Goal: Transaction & Acquisition: Purchase product/service

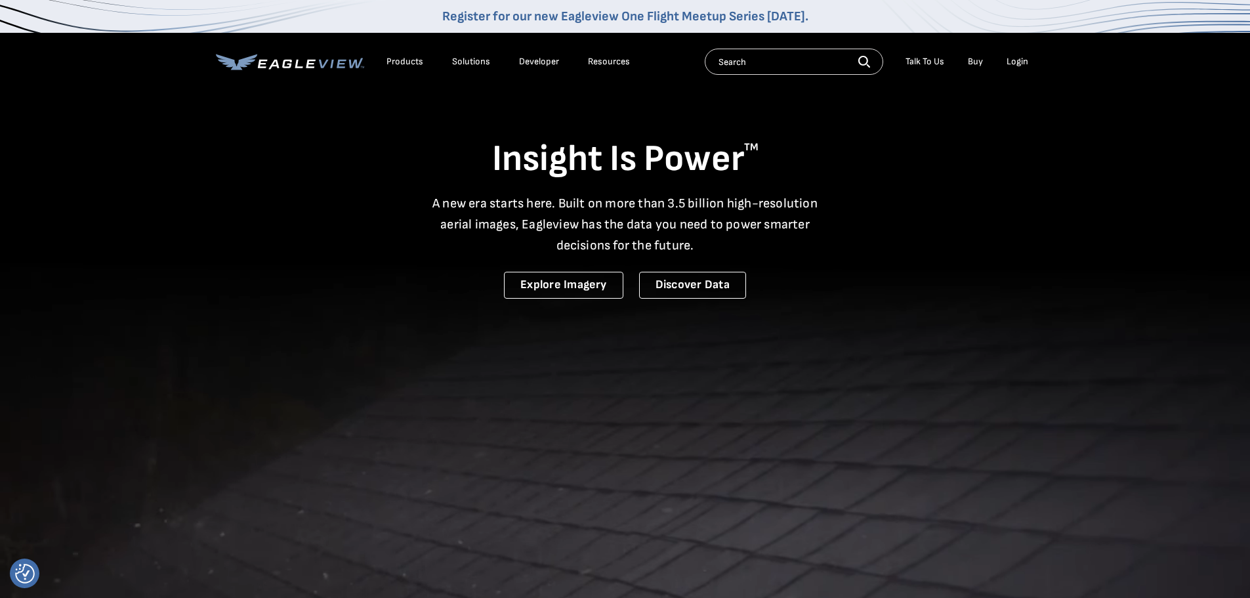
click at [1028, 59] on li "Login" at bounding box center [1017, 62] width 35 height 20
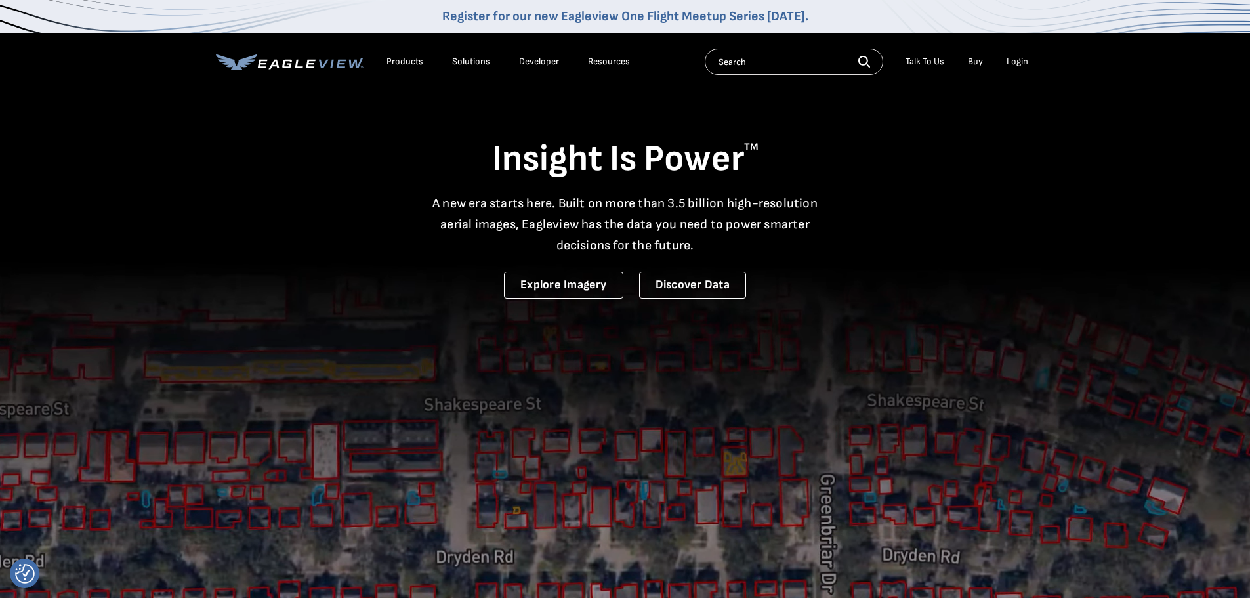
click at [1019, 62] on div "Login" at bounding box center [1018, 62] width 22 height 12
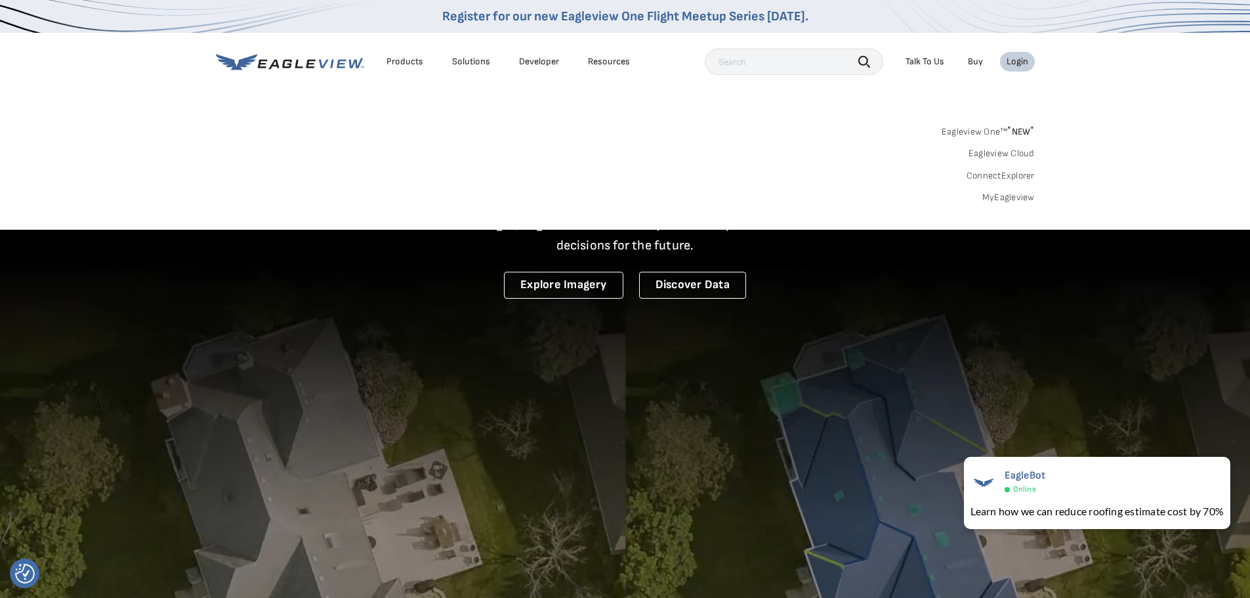
click at [1020, 135] on span "* NEW *" at bounding box center [1020, 131] width 27 height 11
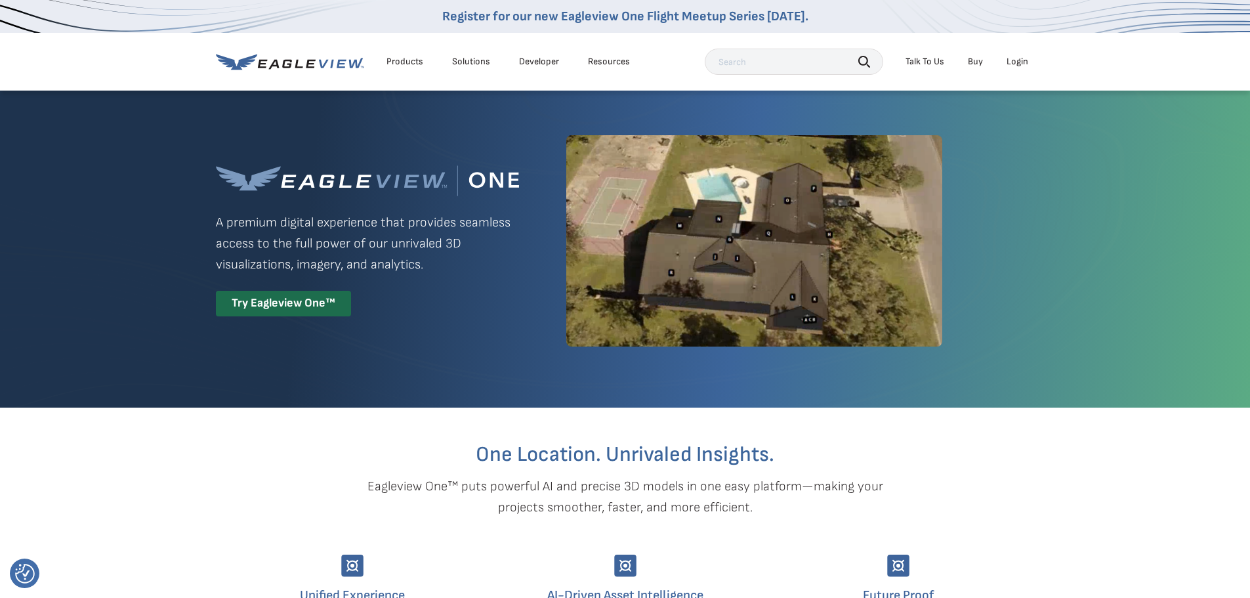
click at [1015, 64] on div "Login" at bounding box center [1018, 62] width 22 height 12
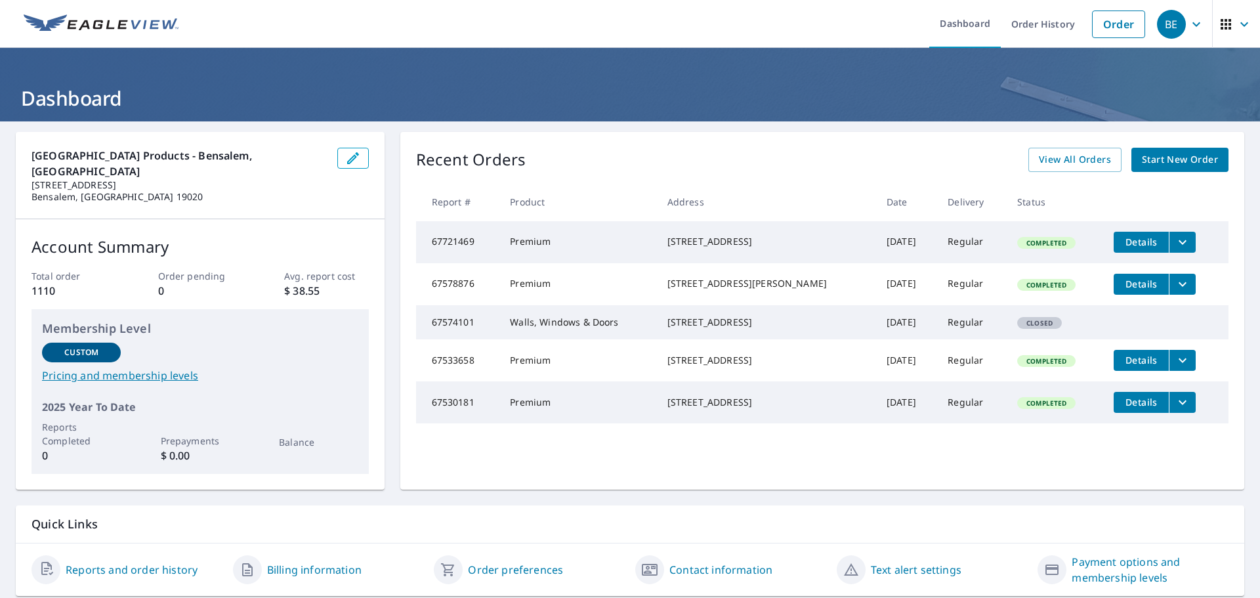
click at [1149, 161] on span "Start New Order" at bounding box center [1180, 160] width 76 height 16
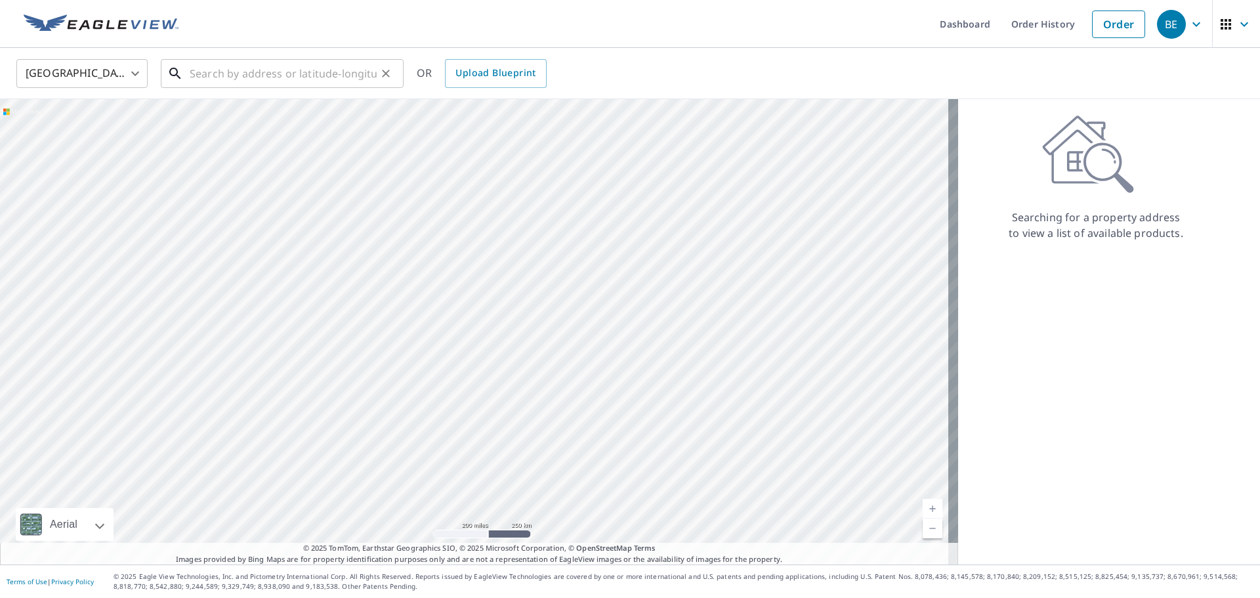
click at [232, 77] on input "text" at bounding box center [283, 73] width 187 height 37
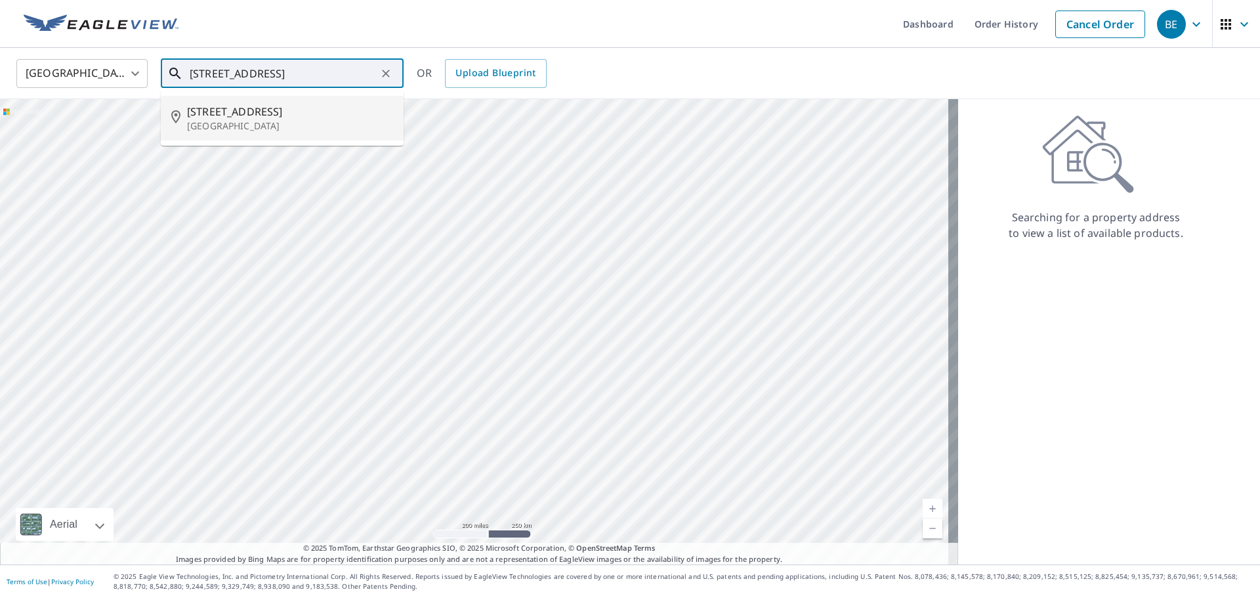
click at [212, 123] on p "Mantua, NJ 08051" at bounding box center [290, 125] width 206 height 13
type input "330-338 Wenonah Ave Mantua, NJ 08051"
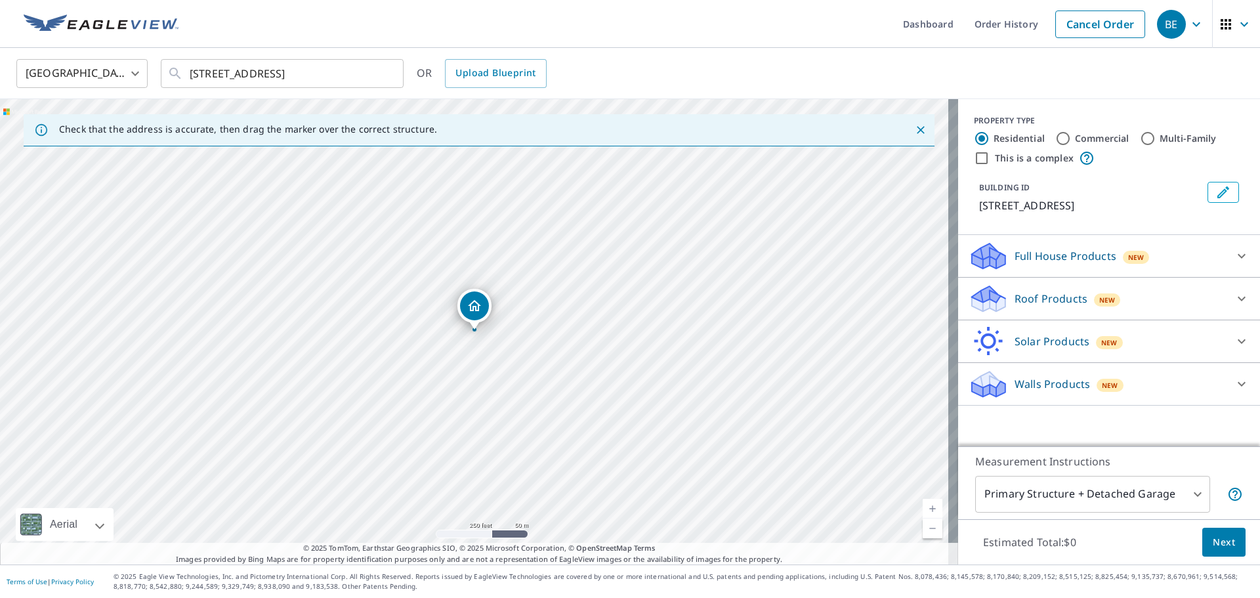
click at [1047, 297] on p "Roof Products" at bounding box center [1051, 299] width 73 height 16
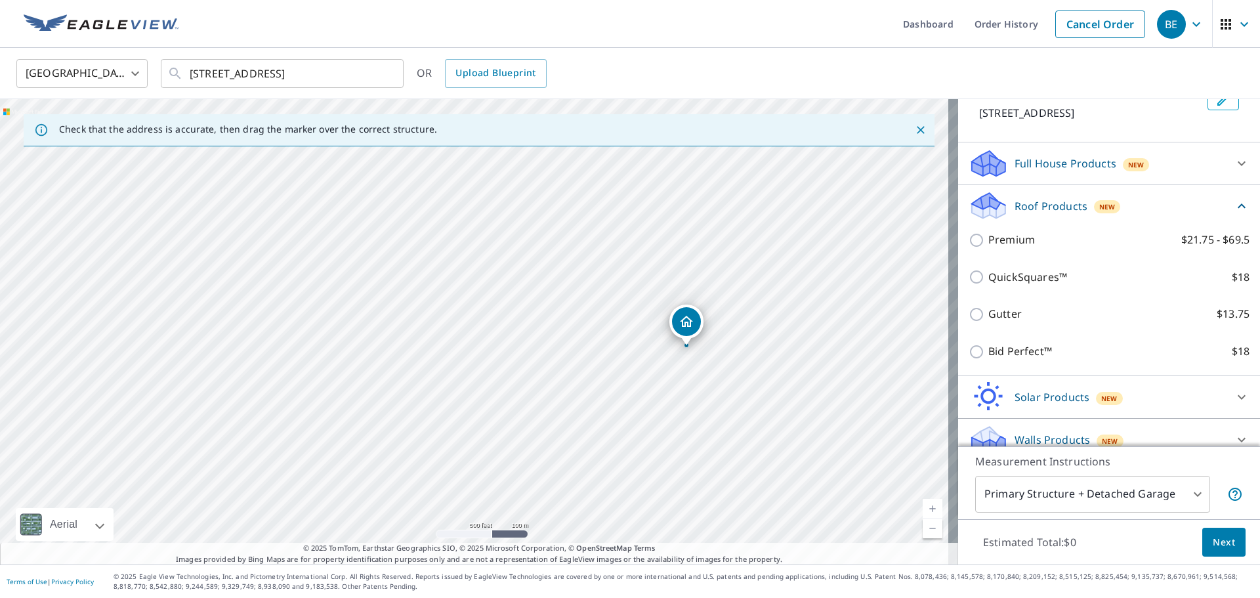
scroll to position [108, 0]
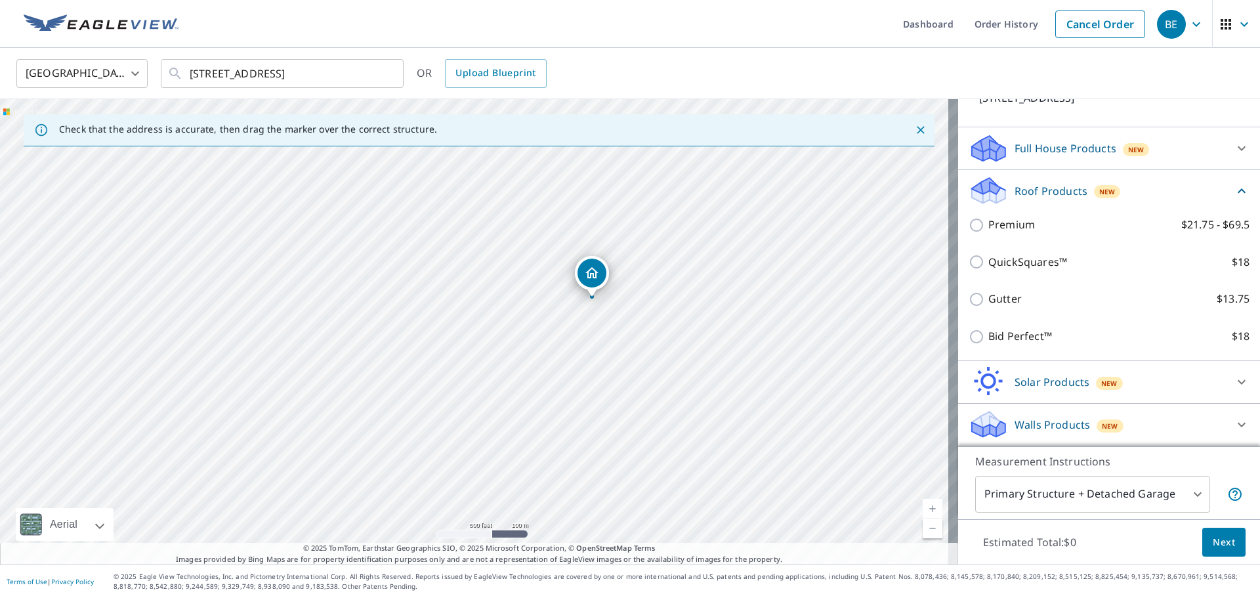
drag, startPoint x: 660, startPoint y: 367, endPoint x: 562, endPoint y: 320, distance: 108.0
click at [562, 320] on div "330-338 Wenonah Ave Mantua, NJ 08051" at bounding box center [479, 331] width 958 height 465
drag, startPoint x: 629, startPoint y: 251, endPoint x: 498, endPoint y: 347, distance: 162.5
click at [498, 347] on div "330-338 Wenonah Ave Mantua, NJ 08051" at bounding box center [479, 331] width 958 height 465
drag, startPoint x: 454, startPoint y: 361, endPoint x: 463, endPoint y: 348, distance: 15.5
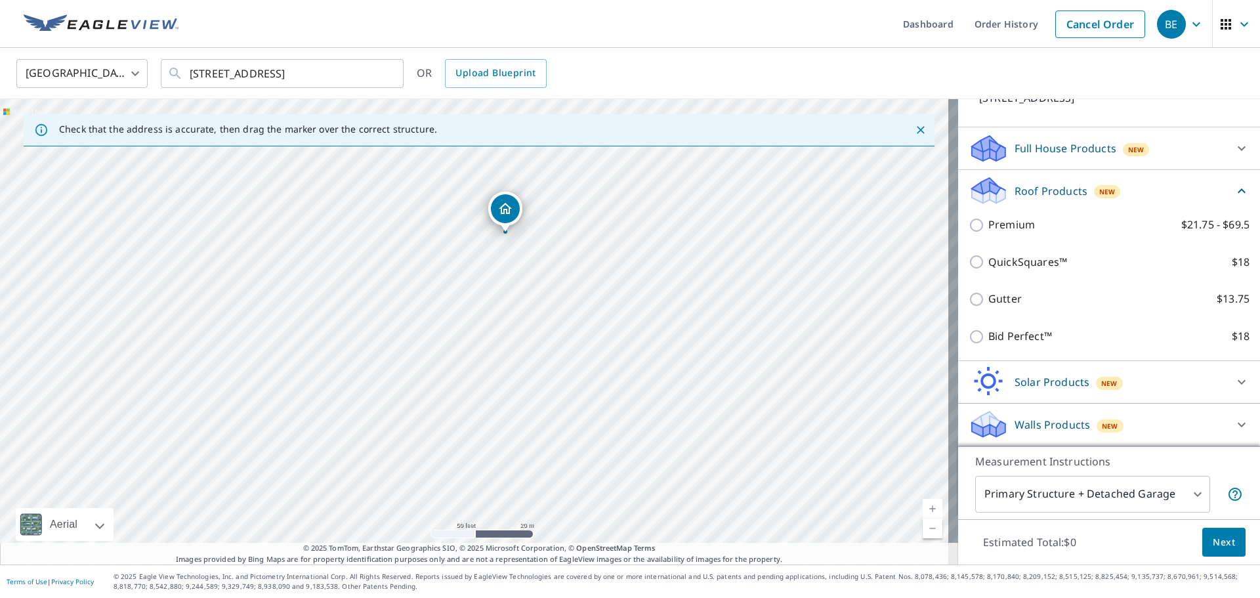
click at [463, 348] on div "330-338 Wenonah Ave Mantua, NJ 08051" at bounding box center [479, 331] width 958 height 465
drag, startPoint x: 457, startPoint y: 343, endPoint x: 482, endPoint y: 298, distance: 51.4
click at [482, 298] on div "330-338 Wenonah Ave Mantua, NJ 08051" at bounding box center [479, 331] width 958 height 465
drag, startPoint x: 482, startPoint y: 298, endPoint x: 485, endPoint y: 243, distance: 55.2
click at [485, 243] on div "330-338 Wenonah Ave Mantua, NJ 08051" at bounding box center [479, 331] width 958 height 465
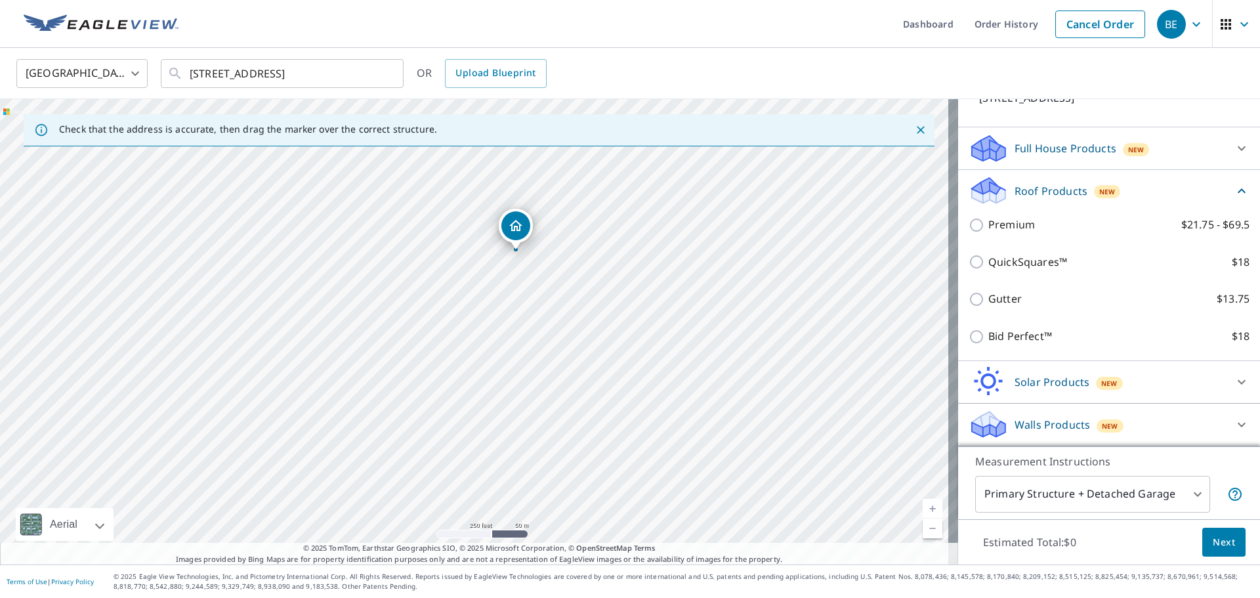
drag, startPoint x: 480, startPoint y: 329, endPoint x: 497, endPoint y: 333, distance: 17.4
click at [497, 333] on div "330-338 Wenonah Ave Mantua, NJ 08051" at bounding box center [479, 331] width 958 height 465
drag, startPoint x: 497, startPoint y: 333, endPoint x: 479, endPoint y: 383, distance: 53.8
click at [479, 383] on div "330-338 Wenonah Ave Mantua, NJ 08051" at bounding box center [479, 331] width 958 height 465
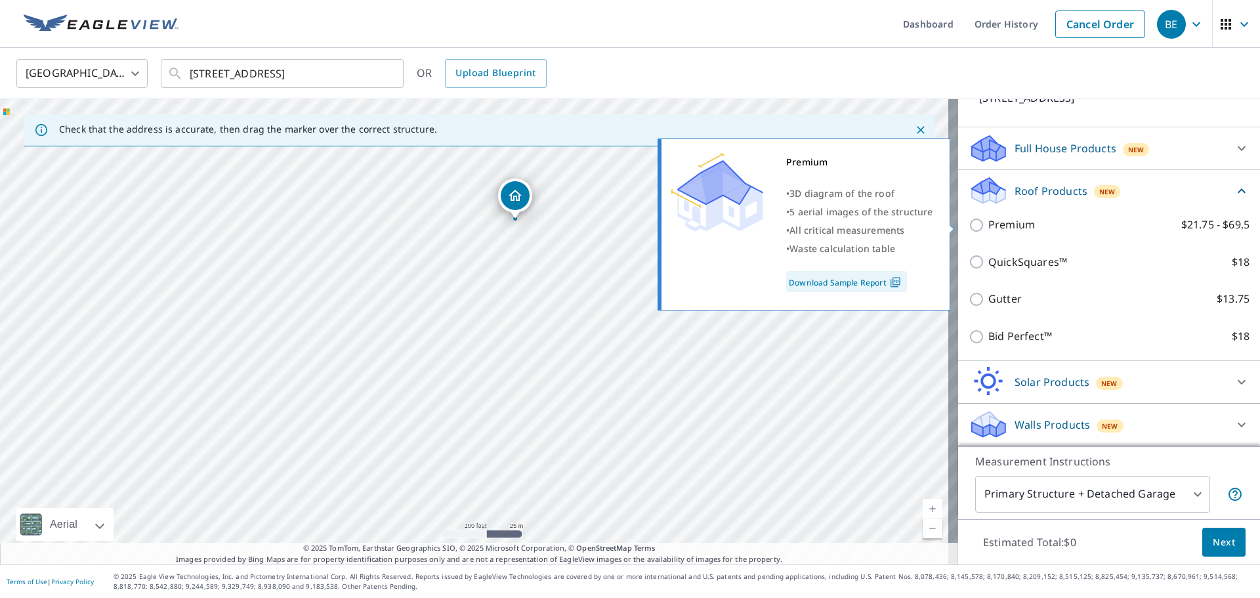
click at [970, 218] on input "Premium $21.75 - $69.5" at bounding box center [979, 225] width 20 height 16
checkbox input "true"
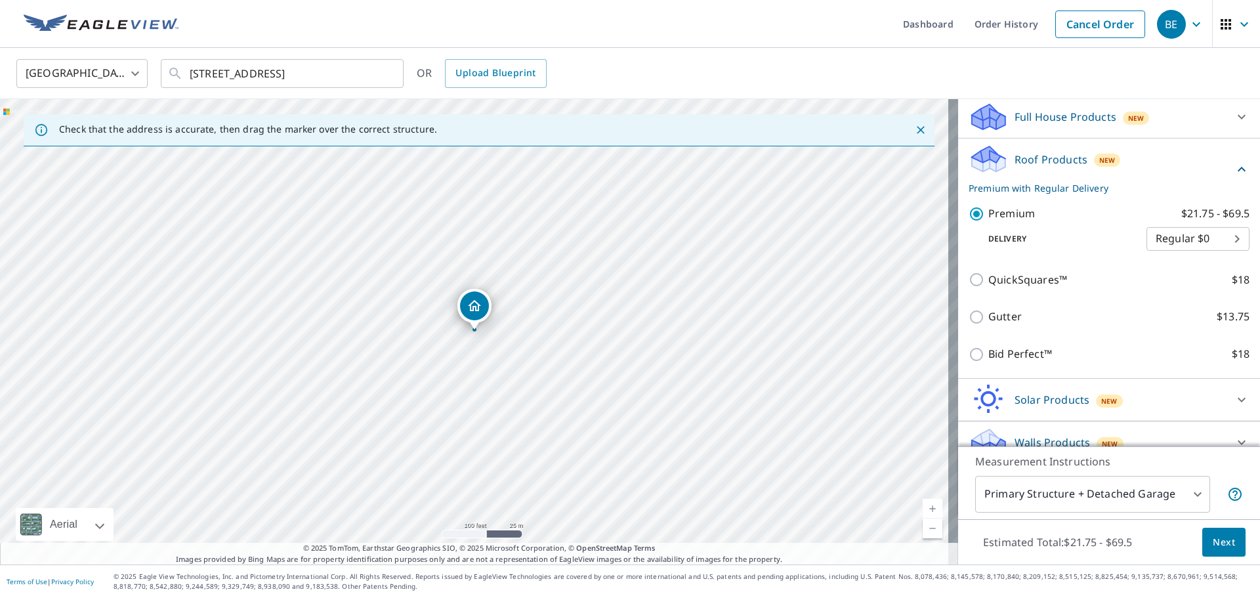
scroll to position [157, 0]
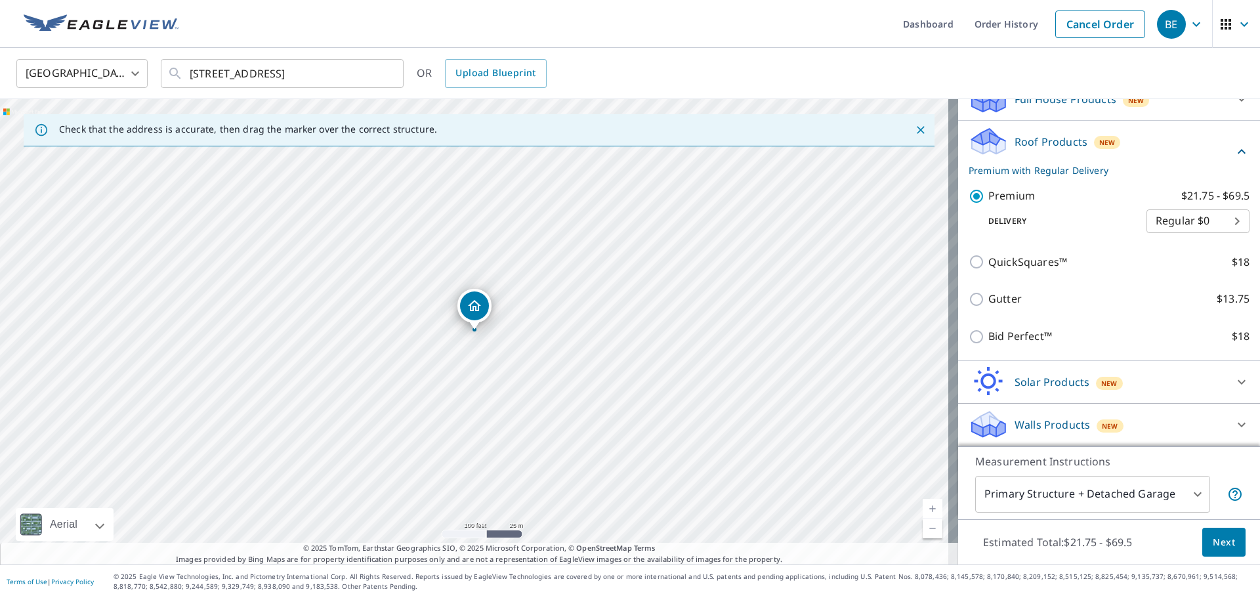
click at [1165, 493] on body "BE BE Dashboard Order History Cancel Order BE United States US ​ 330-338 Wenona…" at bounding box center [630, 299] width 1260 height 598
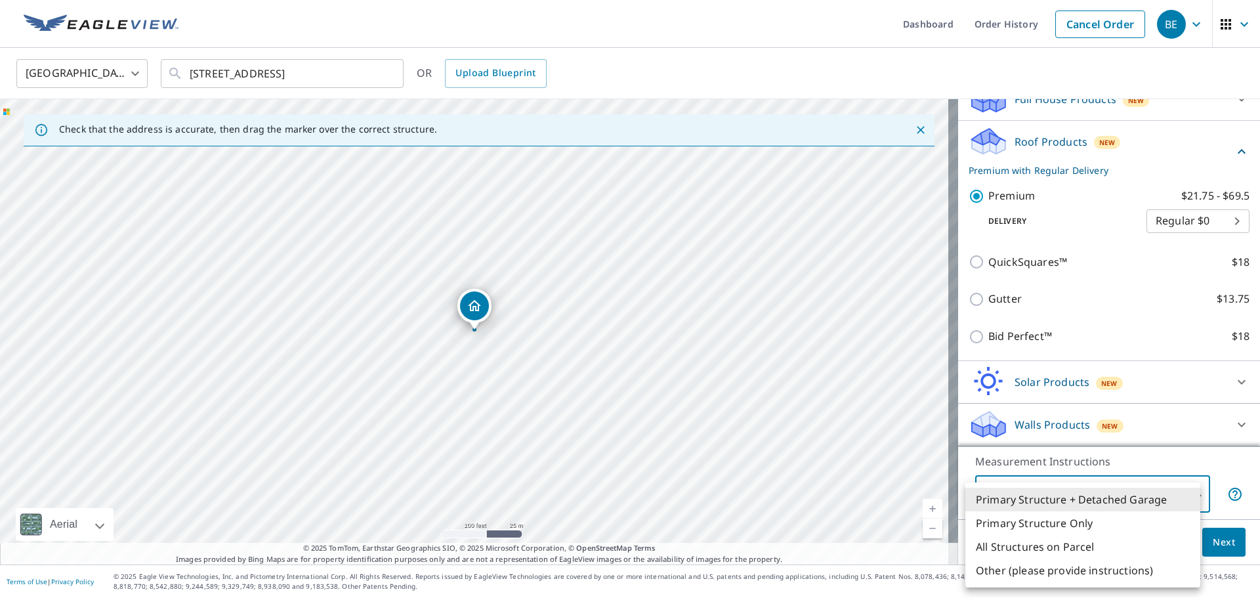
click at [1017, 552] on li "All Structures on Parcel" at bounding box center [1082, 547] width 235 height 24
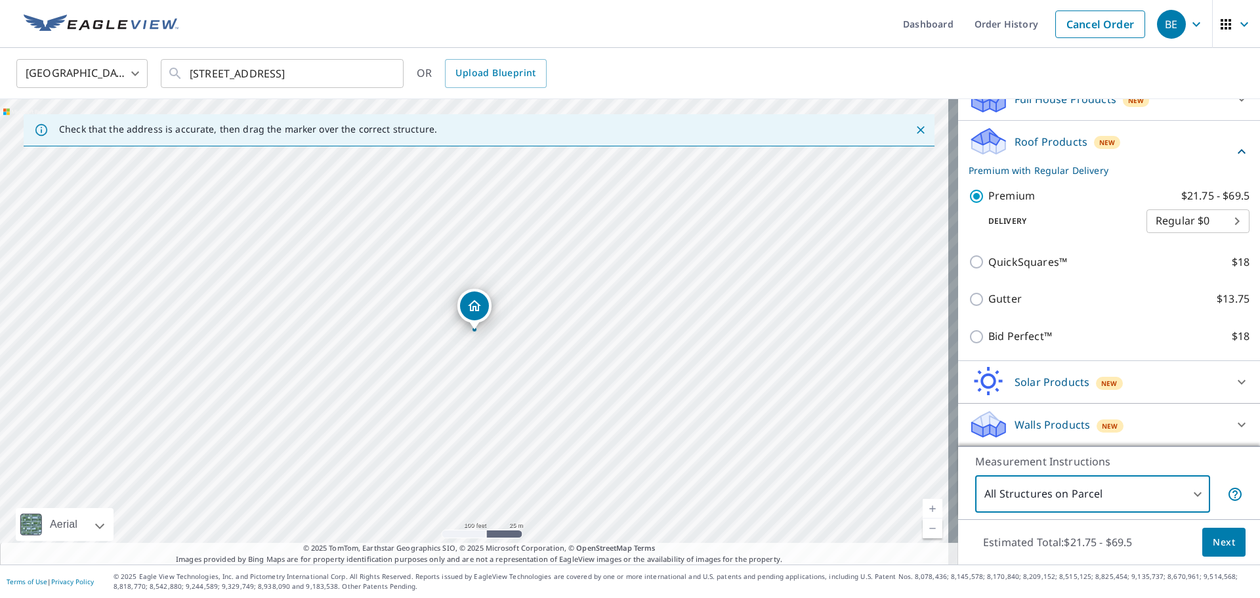
click at [1186, 498] on body "BE BE Dashboard Order History Cancel Order BE United States US ​ 330-338 Wenona…" at bounding box center [630, 299] width 1260 height 598
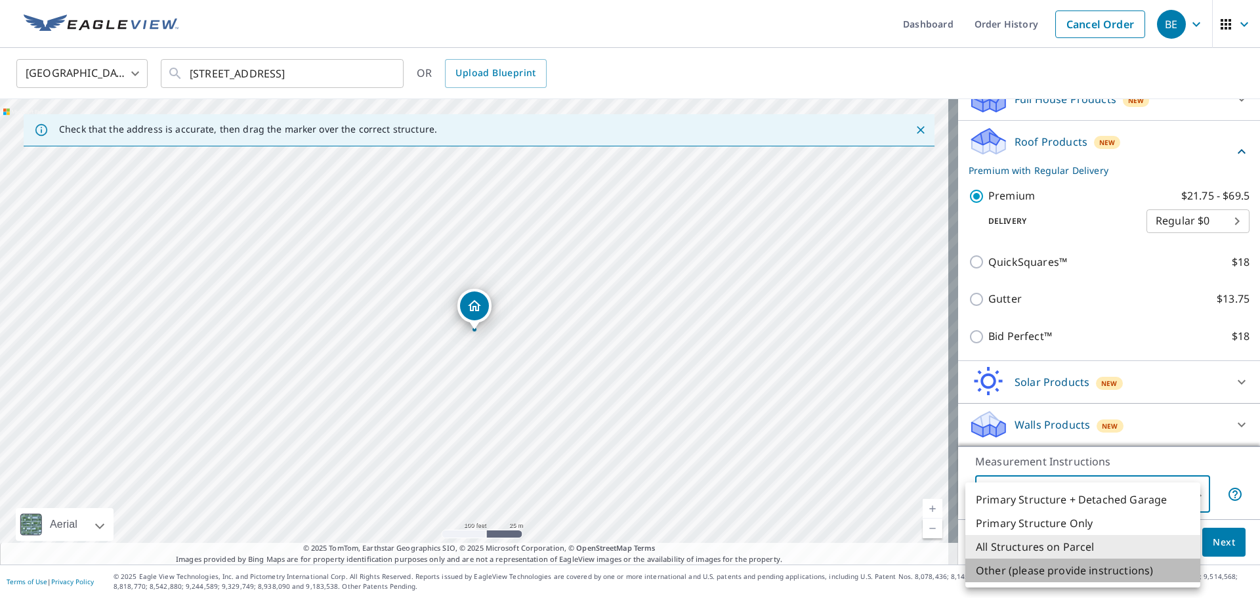
click at [1061, 577] on li "Other (please provide instructions)" at bounding box center [1082, 570] width 235 height 24
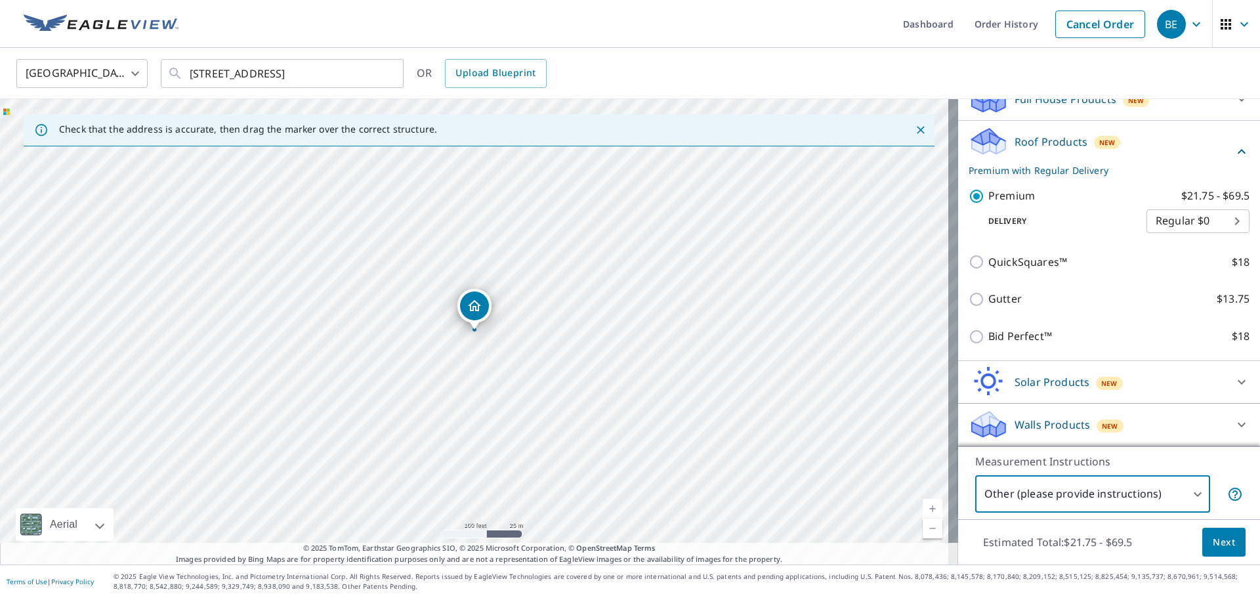
click at [1196, 501] on body "BE BE Dashboard Order History Cancel Order BE United States US ​ 330-338 Wenona…" at bounding box center [630, 299] width 1260 height 598
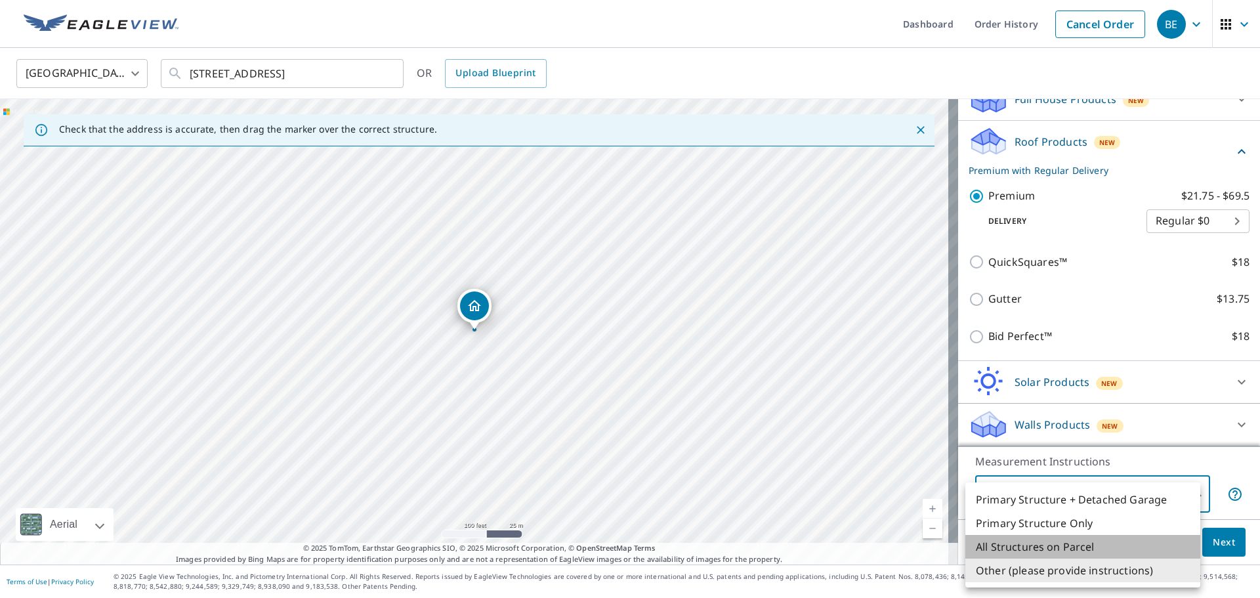
click at [1041, 551] on li "All Structures on Parcel" at bounding box center [1082, 547] width 235 height 24
type input "3"
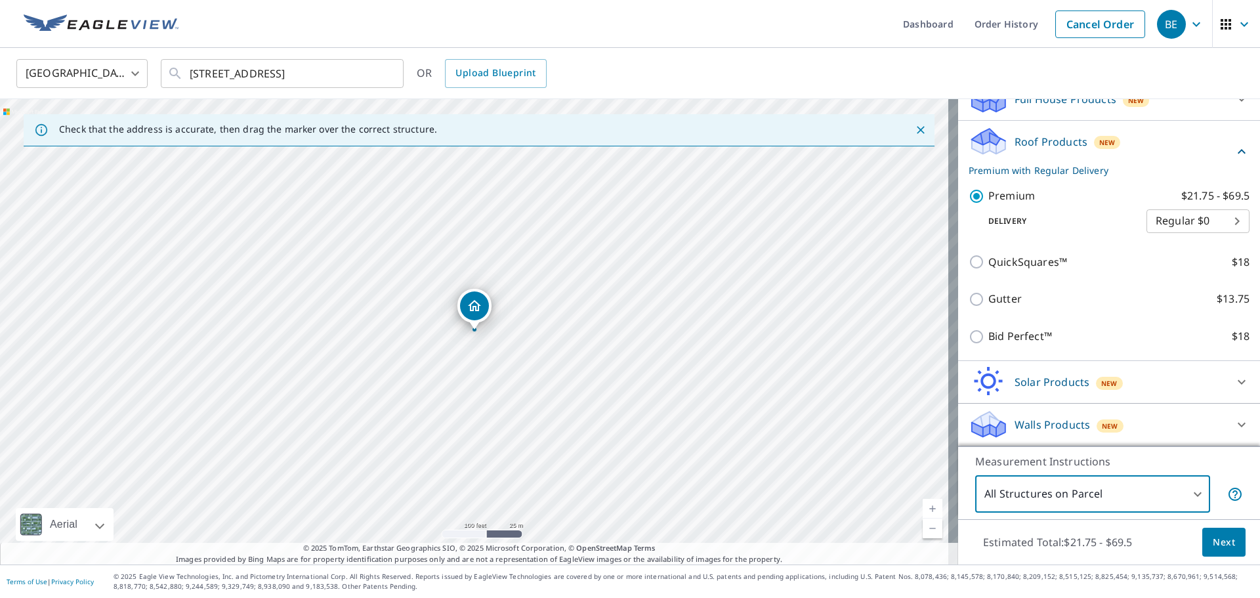
click at [1204, 550] on button "Next" at bounding box center [1223, 543] width 43 height 30
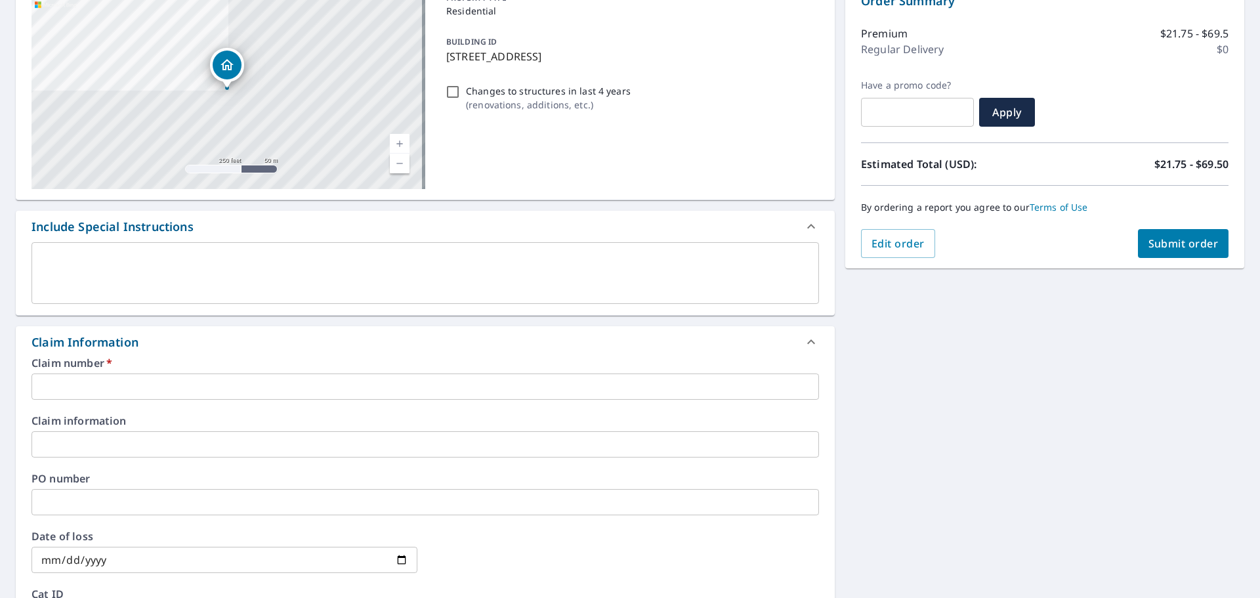
scroll to position [197, 0]
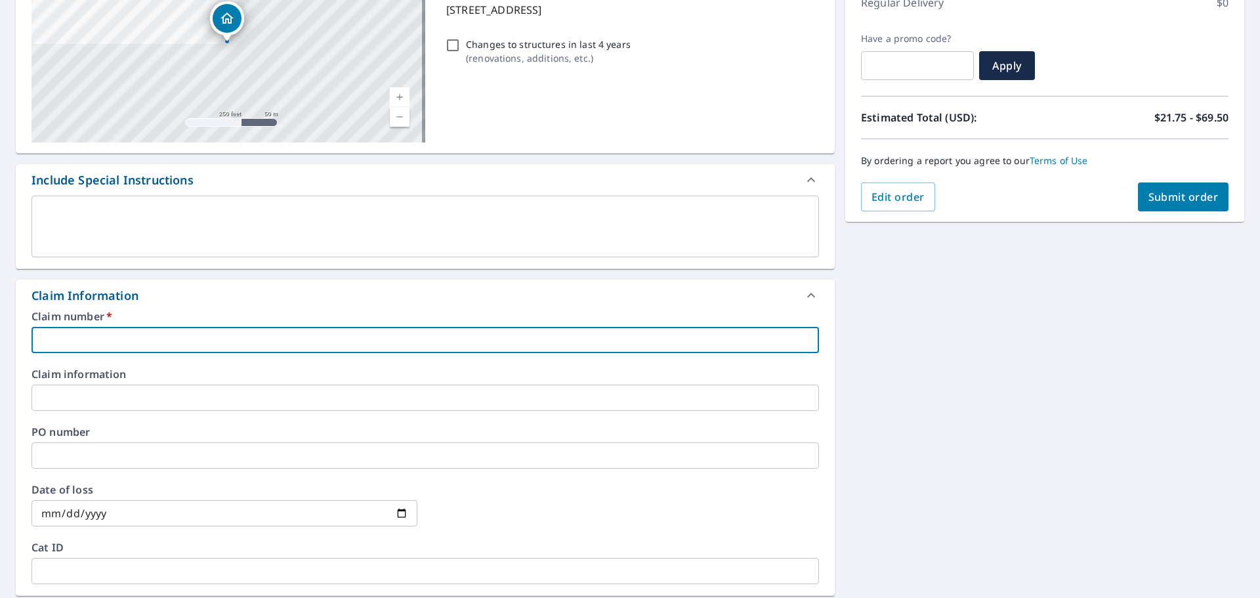
click at [209, 332] on input "text" at bounding box center [424, 340] width 787 height 26
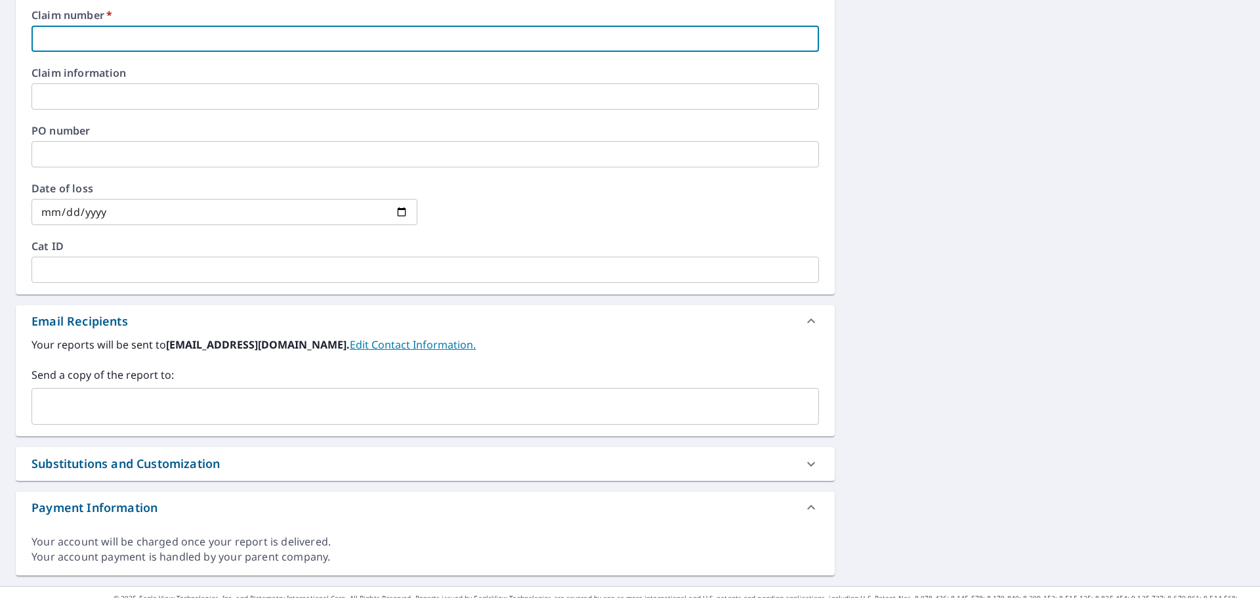
scroll to position [520, 0]
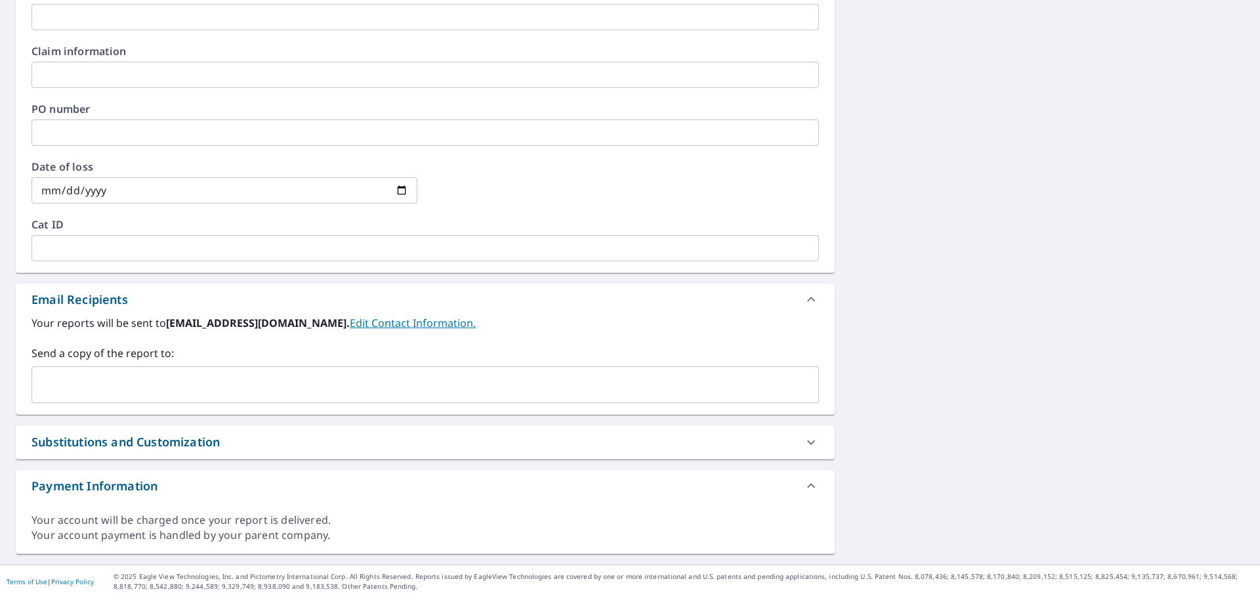
click at [312, 356] on label "Send a copy of the report to:" at bounding box center [424, 353] width 787 height 16
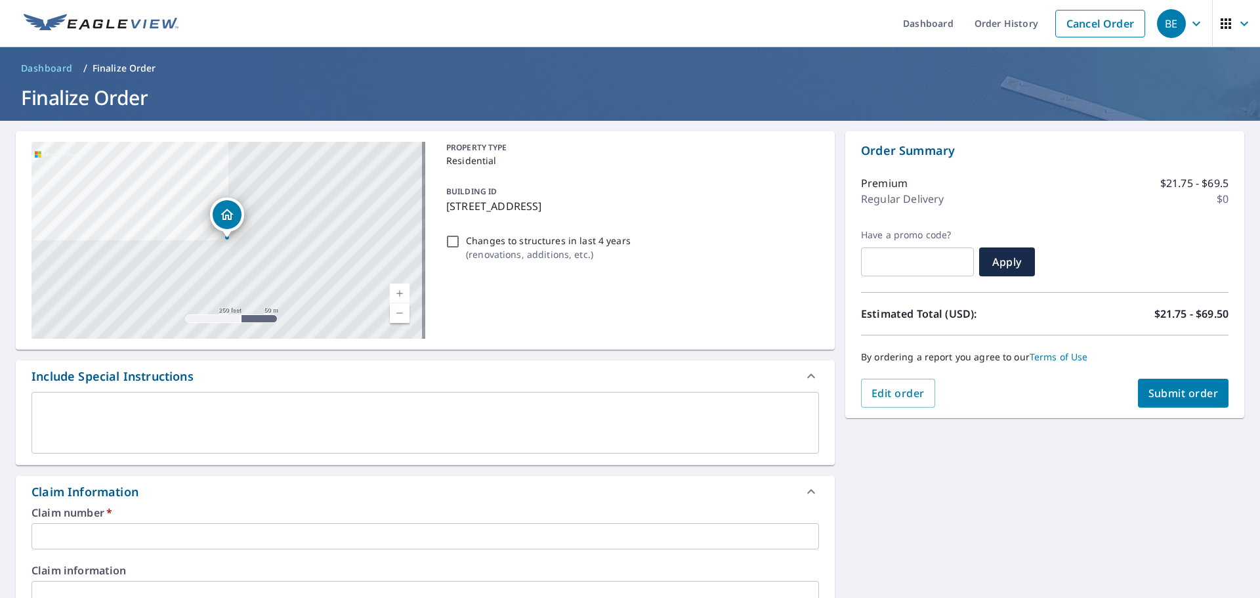
scroll to position [0, 0]
click at [215, 415] on textarea at bounding box center [425, 423] width 769 height 37
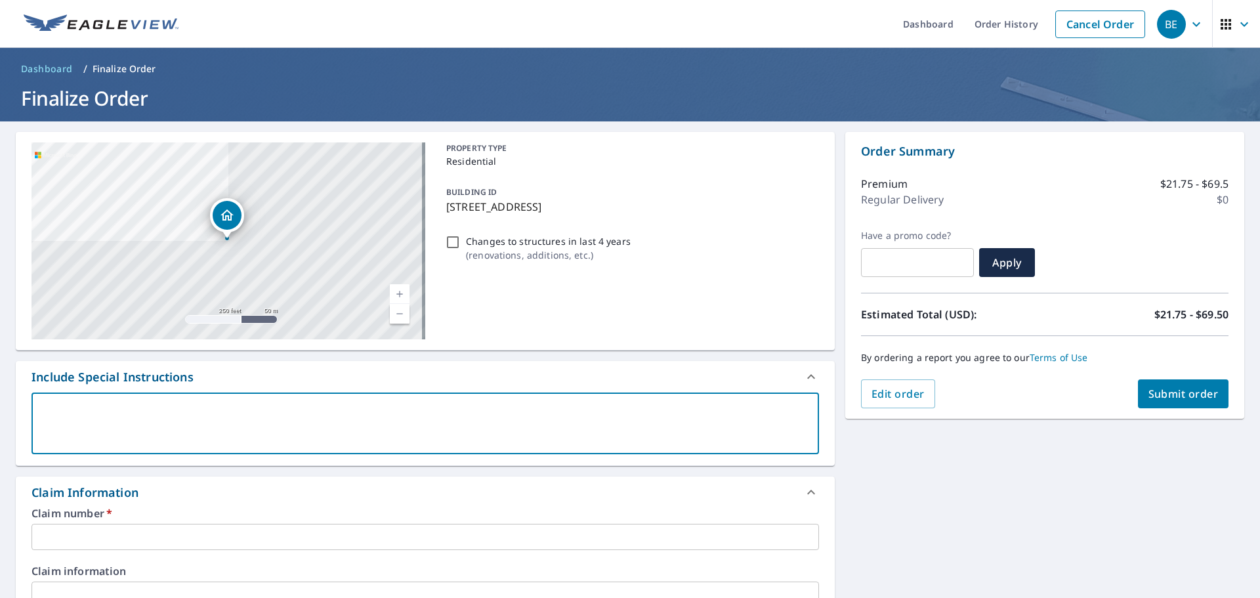
click at [554, 408] on textarea at bounding box center [425, 423] width 769 height 37
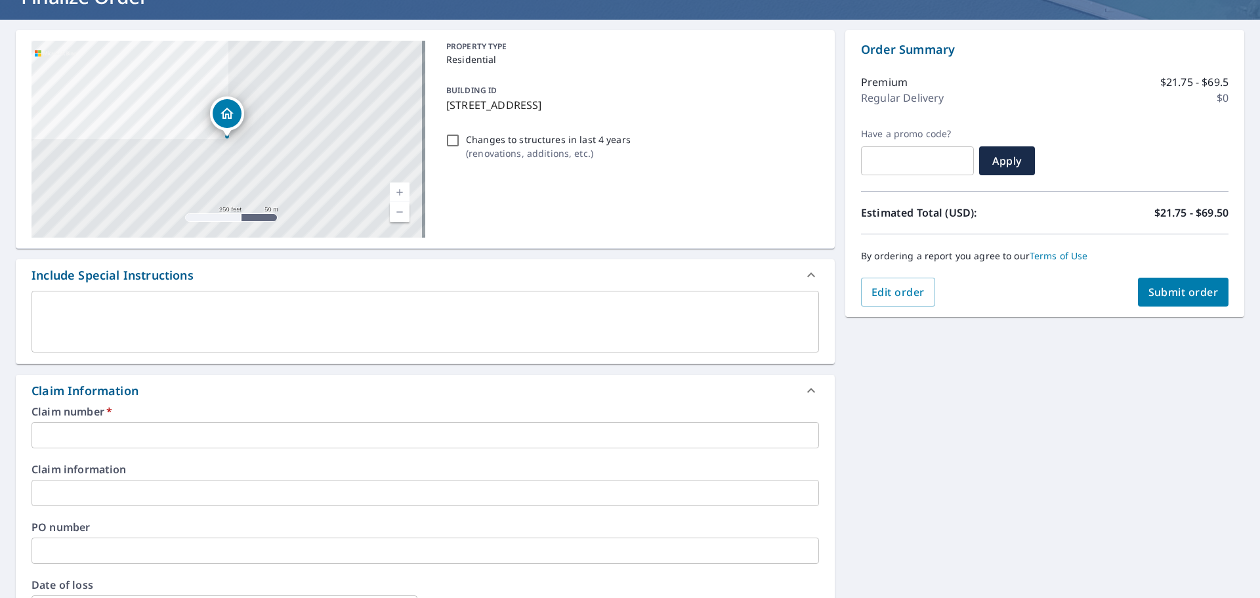
scroll to position [131, 0]
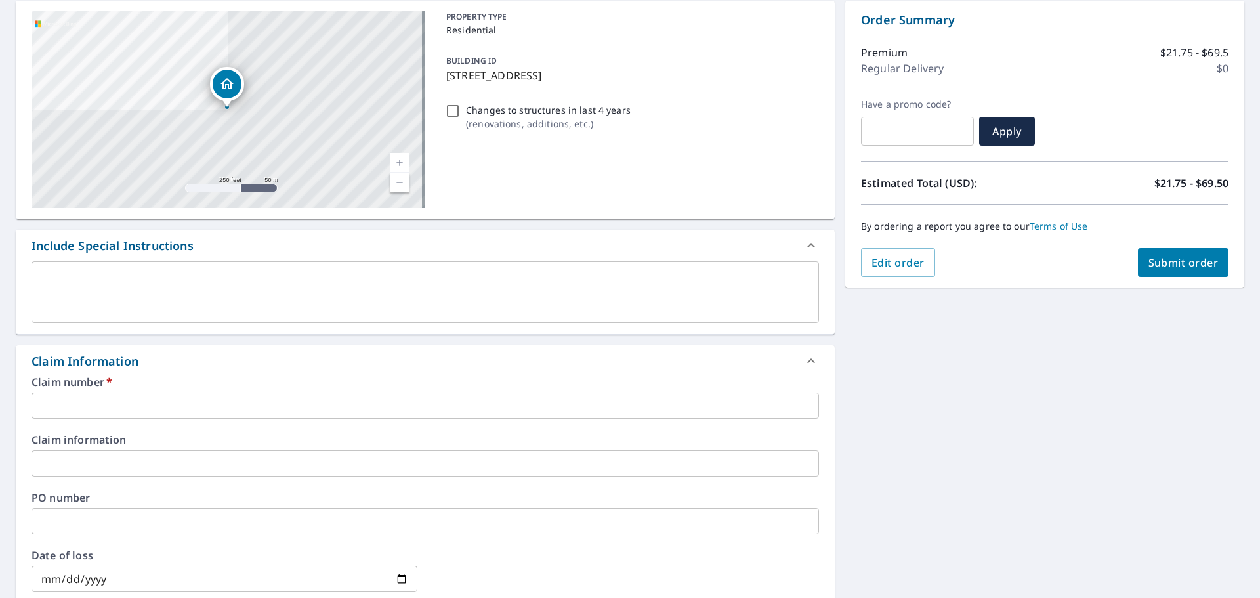
click at [305, 270] on div "x ​" at bounding box center [424, 292] width 787 height 62
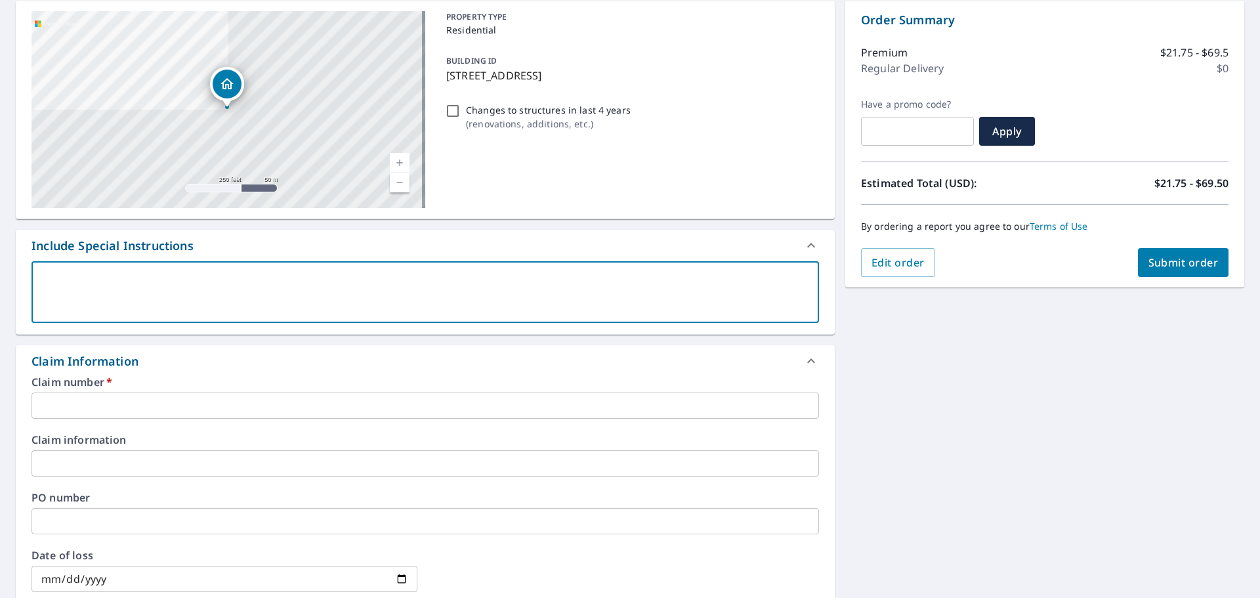
type textarea "P"
type textarea "x"
checkbox input "true"
type textarea "Pl"
type textarea "x"
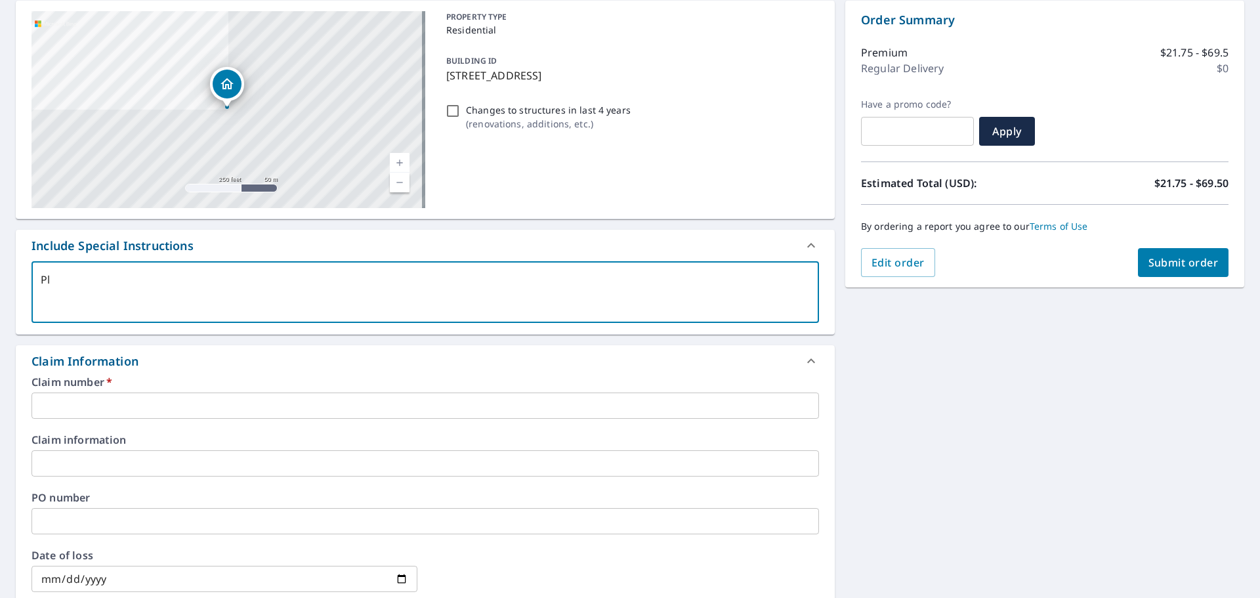
checkbox input "true"
type textarea "Ple"
type textarea "x"
checkbox input "true"
type textarea "Plea"
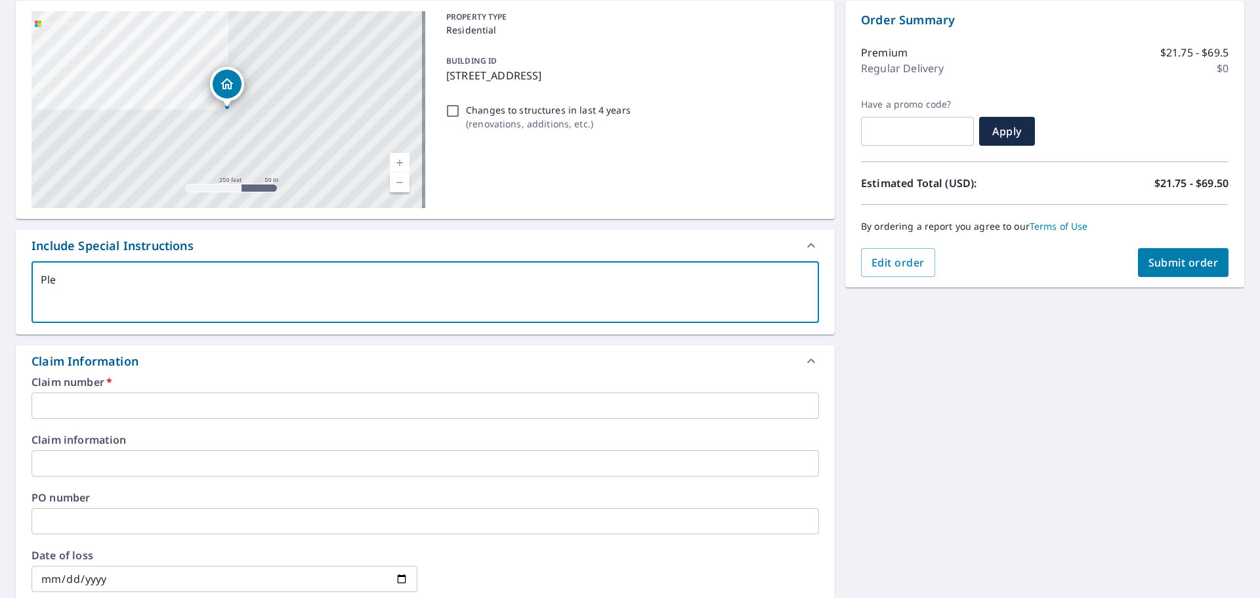
type textarea "x"
checkbox input "true"
type textarea "Pleas"
type textarea "x"
checkbox input "true"
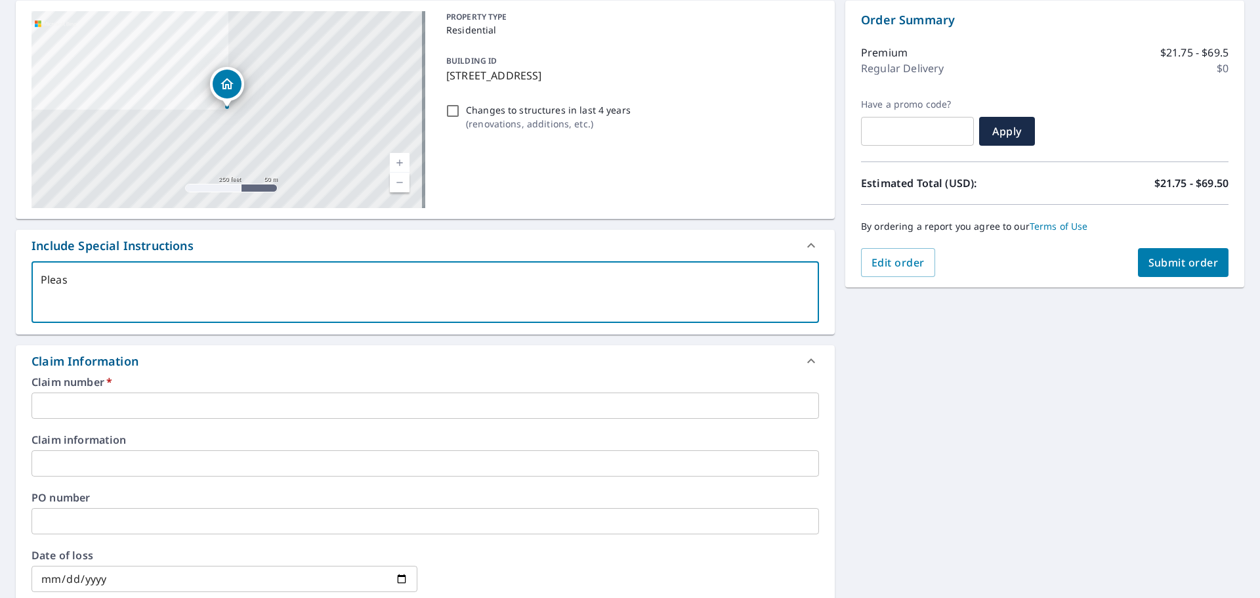
type textarea "Please"
type textarea "x"
checkbox input "true"
type textarea "Please"
type textarea "x"
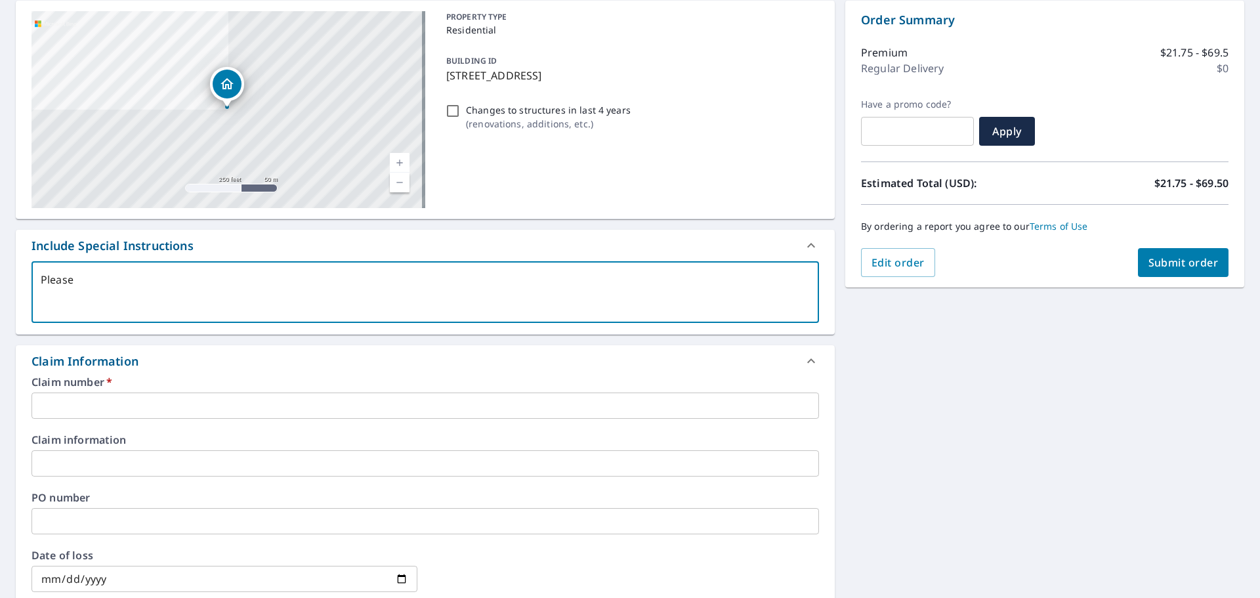
checkbox input "true"
type textarea "Please d"
type textarea "x"
checkbox input "true"
type textarea "Please do"
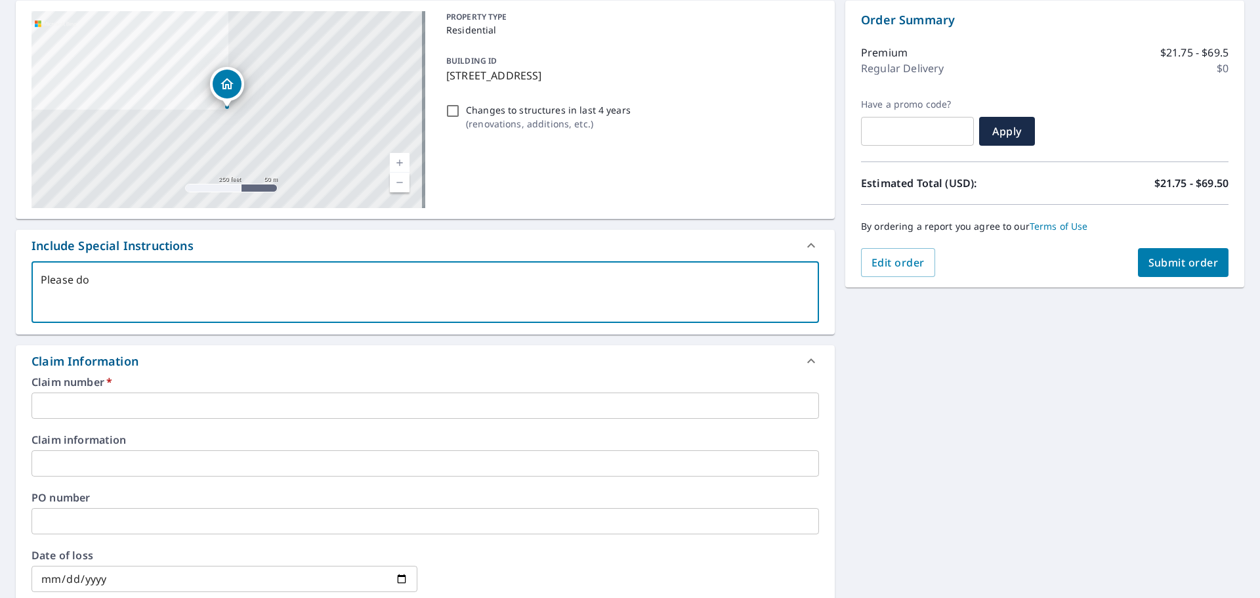
type textarea "x"
checkbox input "true"
type textarea "Please do"
type textarea "x"
checkbox input "true"
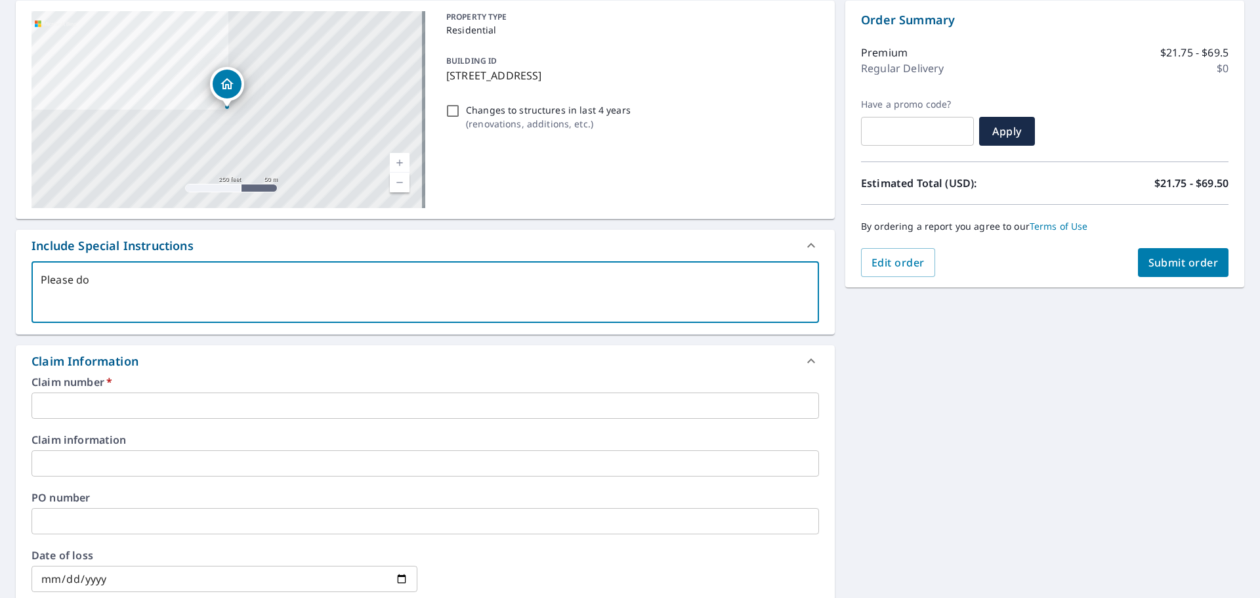
type textarea "Please do a"
type textarea "x"
checkbox input "true"
type textarea "Please do al"
type textarea "x"
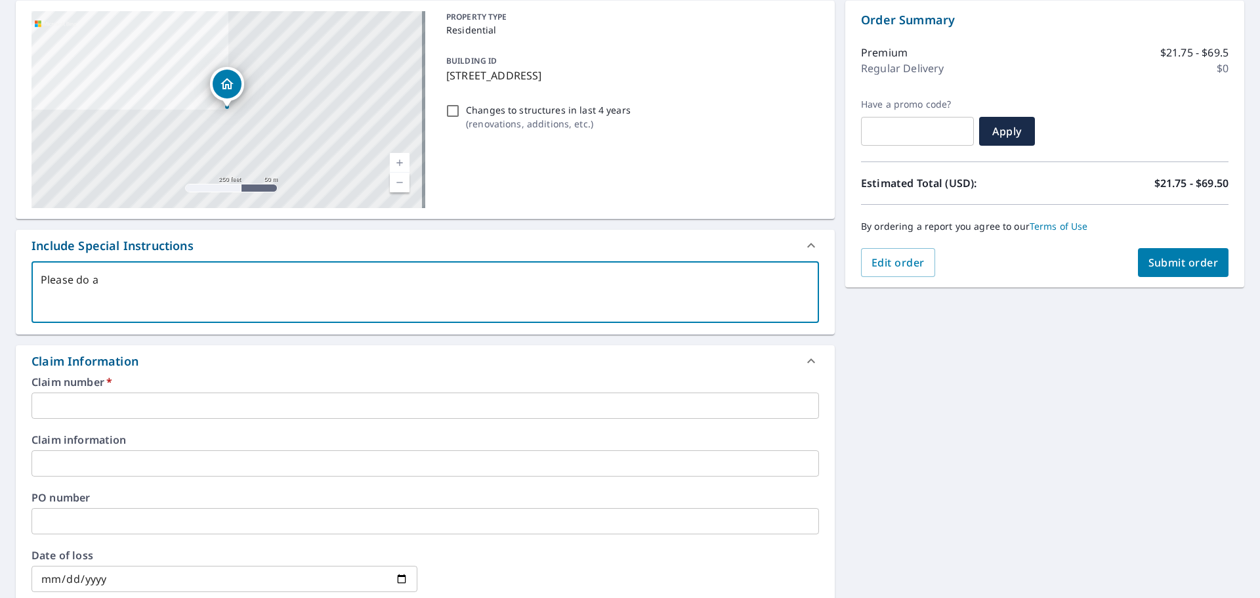
checkbox input "true"
type textarea "Please do all"
type textarea "x"
checkbox input "true"
type textarea "Please do all"
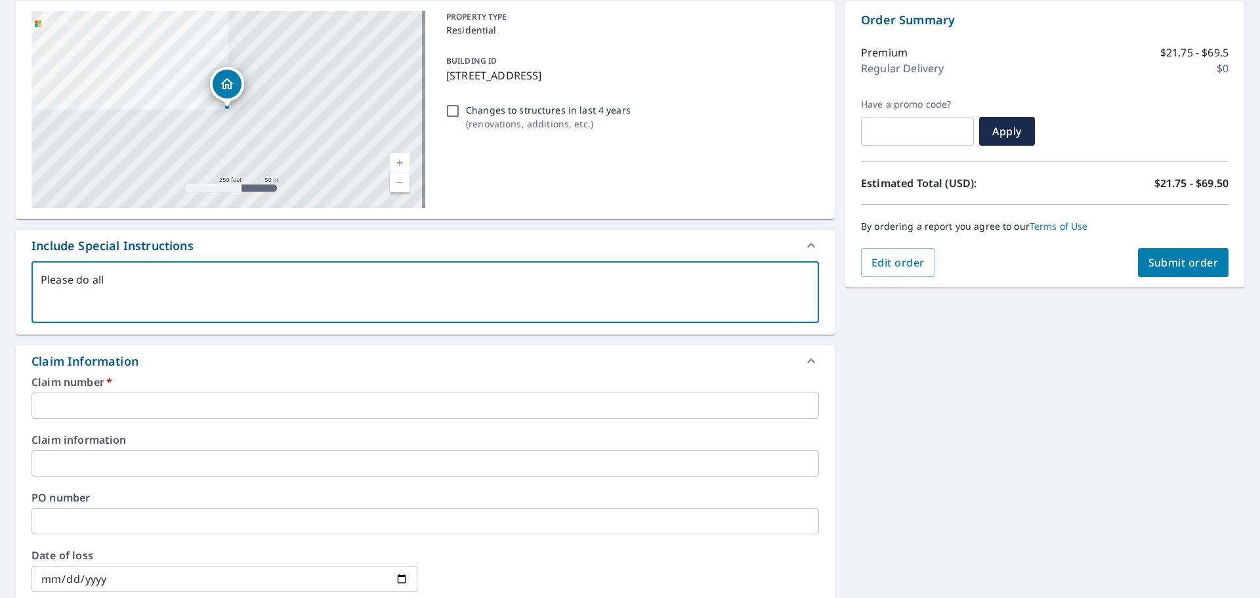
type textarea "x"
checkbox input "true"
type textarea "Please do all 4"
type textarea "x"
checkbox input "true"
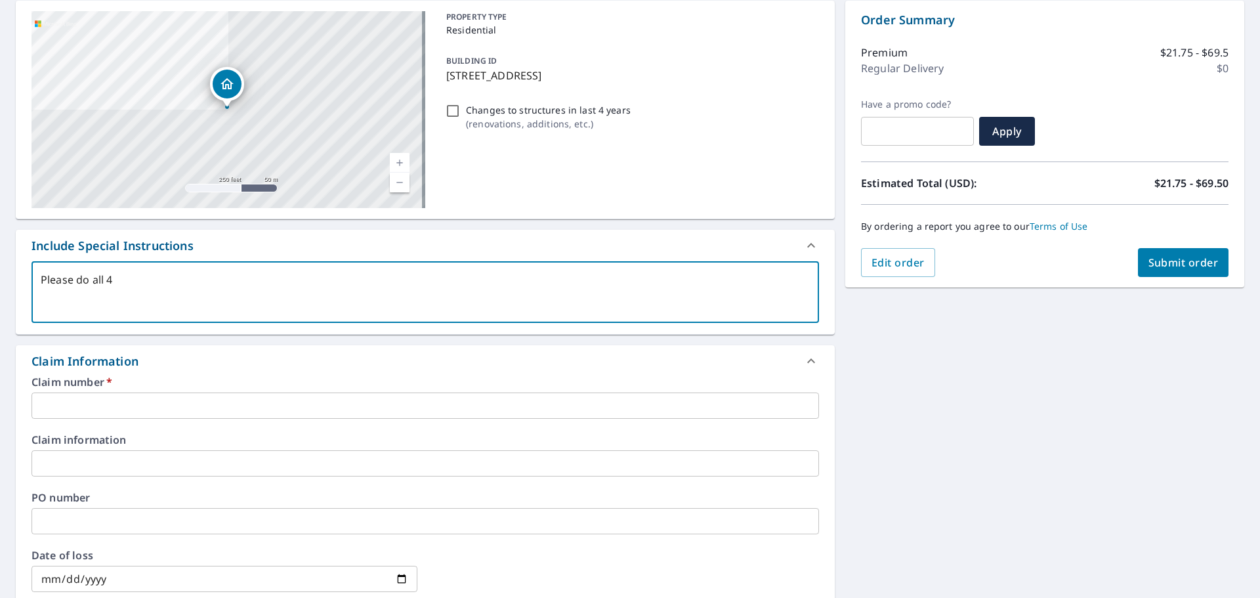
type textarea "Please do all 4"
type textarea "x"
checkbox input "true"
type textarea "Please do all 4 s"
type textarea "x"
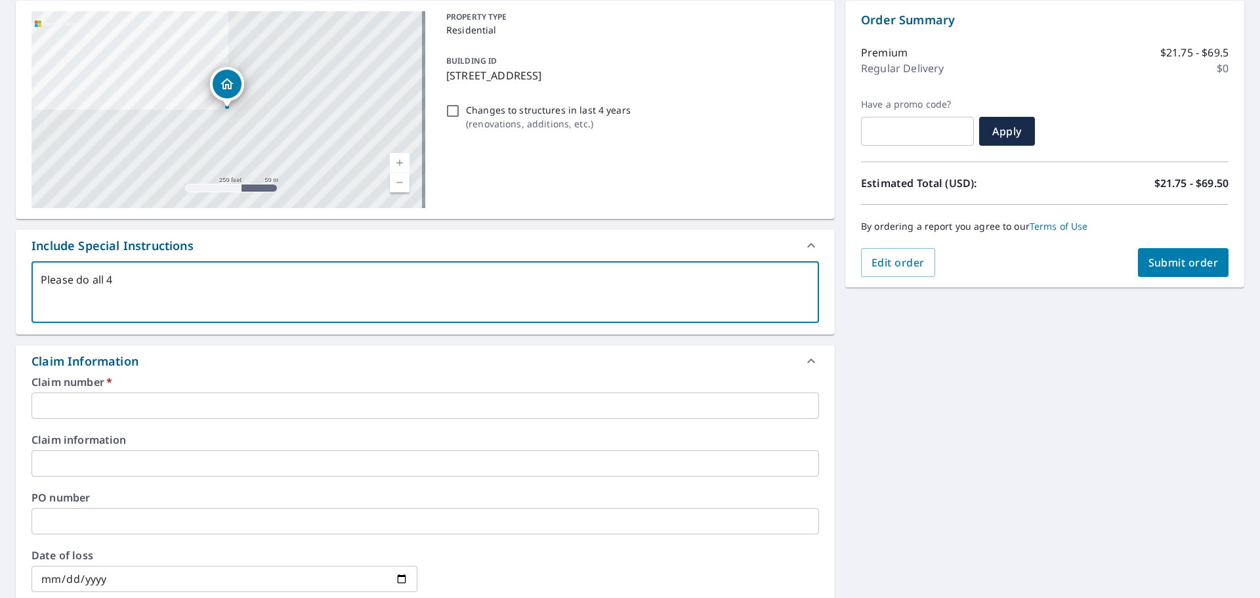
checkbox input "true"
type textarea "Please do all 4 st"
type textarea "x"
checkbox input "true"
type textarea "Please do all 4 str"
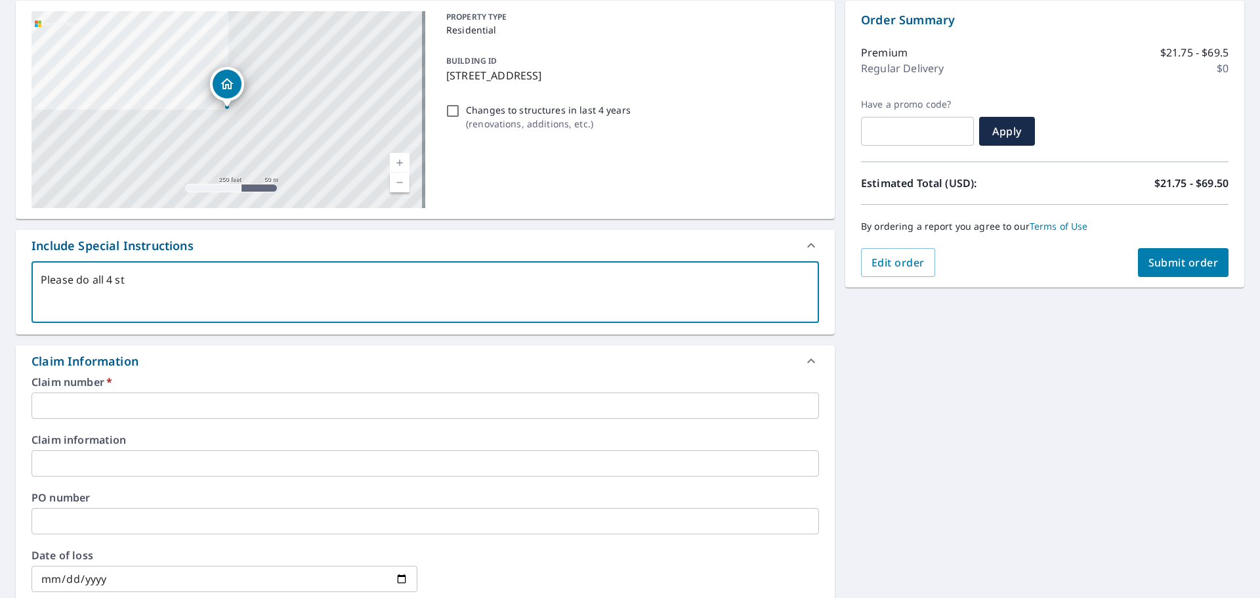
type textarea "x"
checkbox input "true"
type textarea "Please do all 4 stru"
type textarea "x"
checkbox input "true"
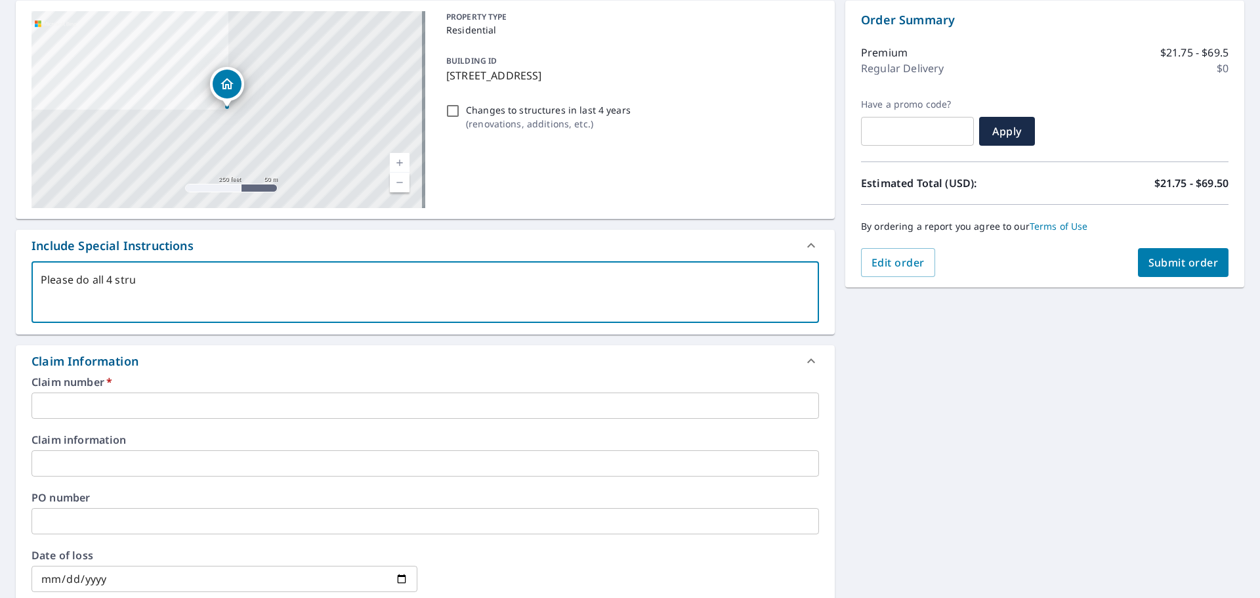
type textarea "Please do all 4 struc"
type textarea "x"
checkbox input "true"
type textarea "Please do all 4 struct"
type textarea "x"
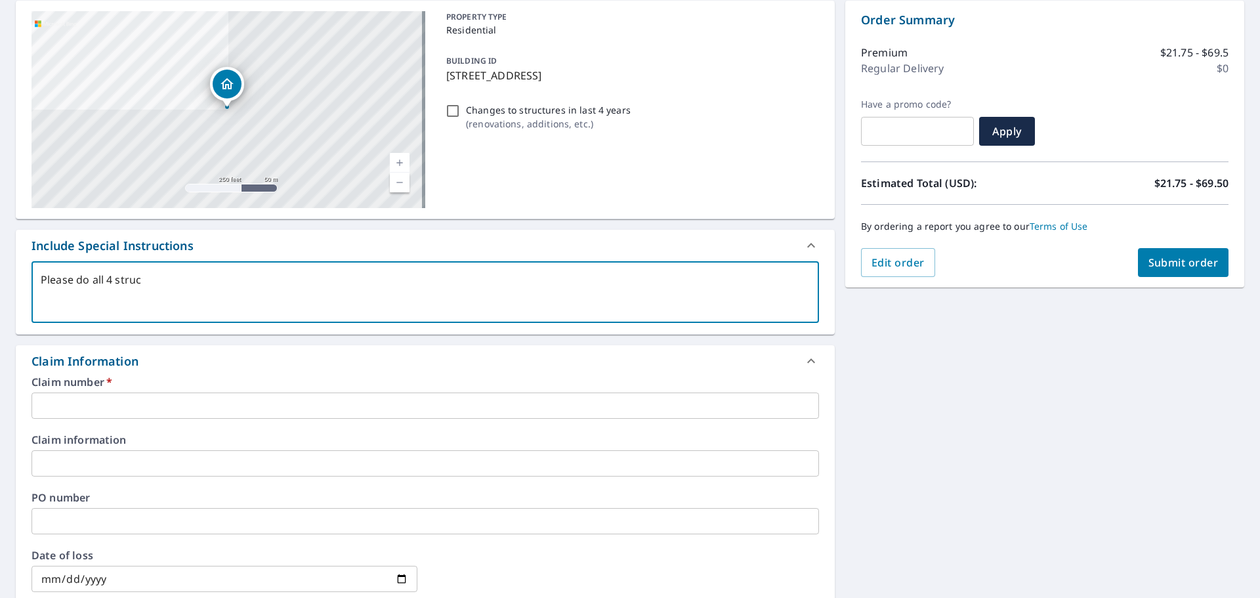
checkbox input "true"
type textarea "Please do all 4 structiu"
type textarea "x"
checkbox input "true"
type textarea "Please do all 4 structi"
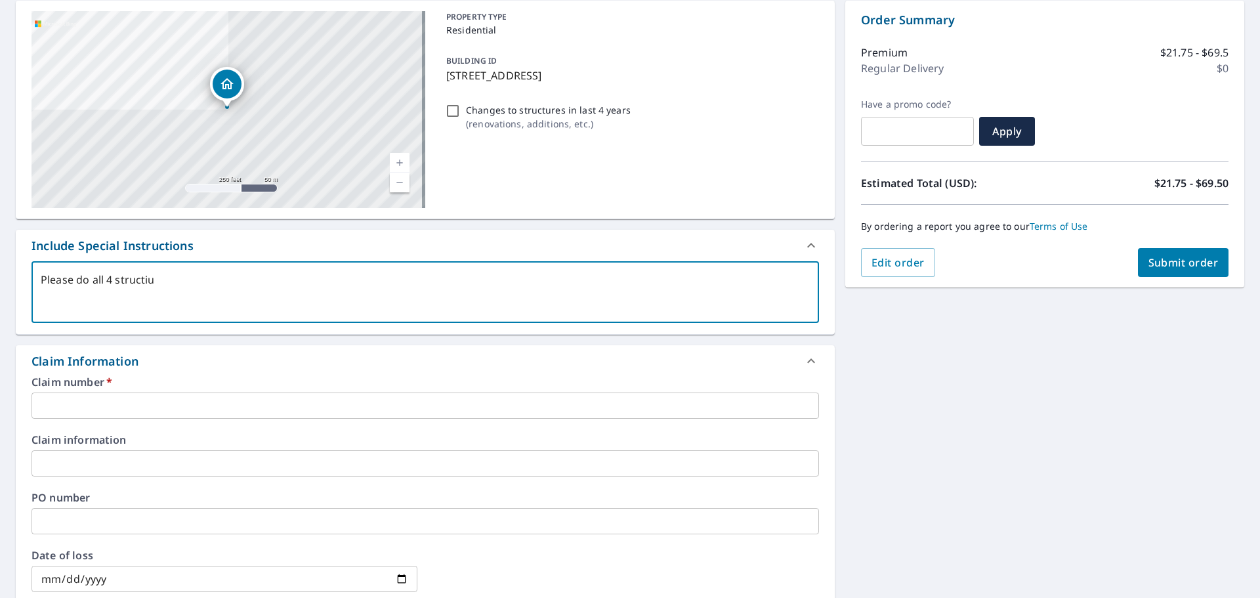
type textarea "x"
checkbox input "true"
type textarea "Please do all 4 struct"
type textarea "x"
checkbox input "true"
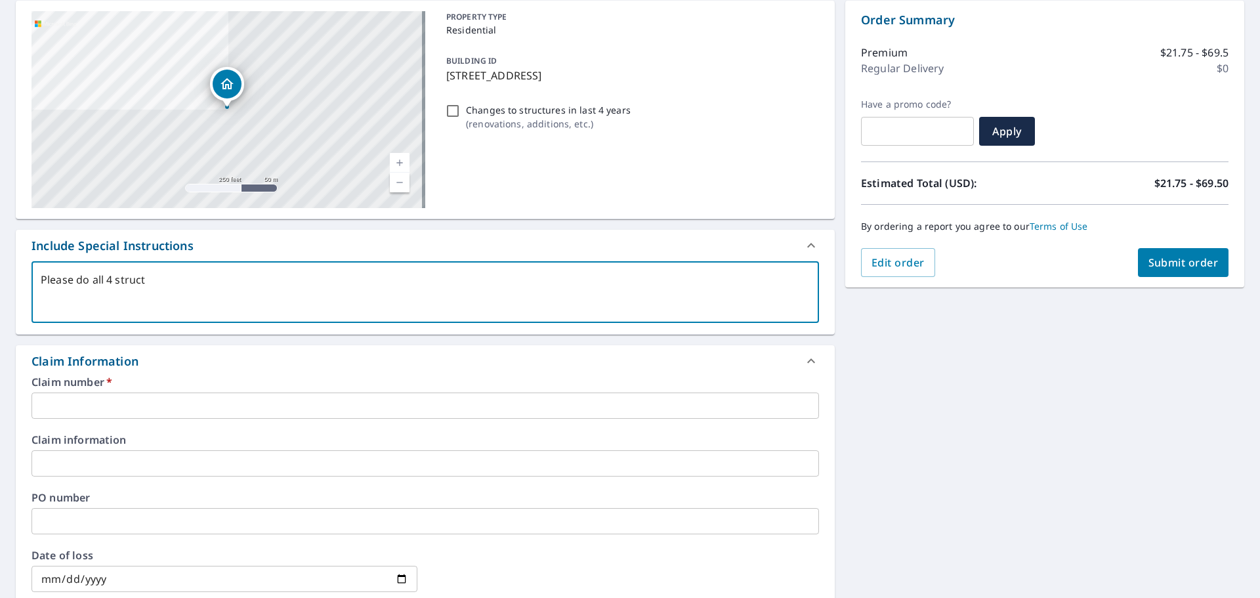
type textarea "Please do all 4 structu"
type textarea "x"
checkbox input "true"
type textarea "Please do all 4 structur"
type textarea "x"
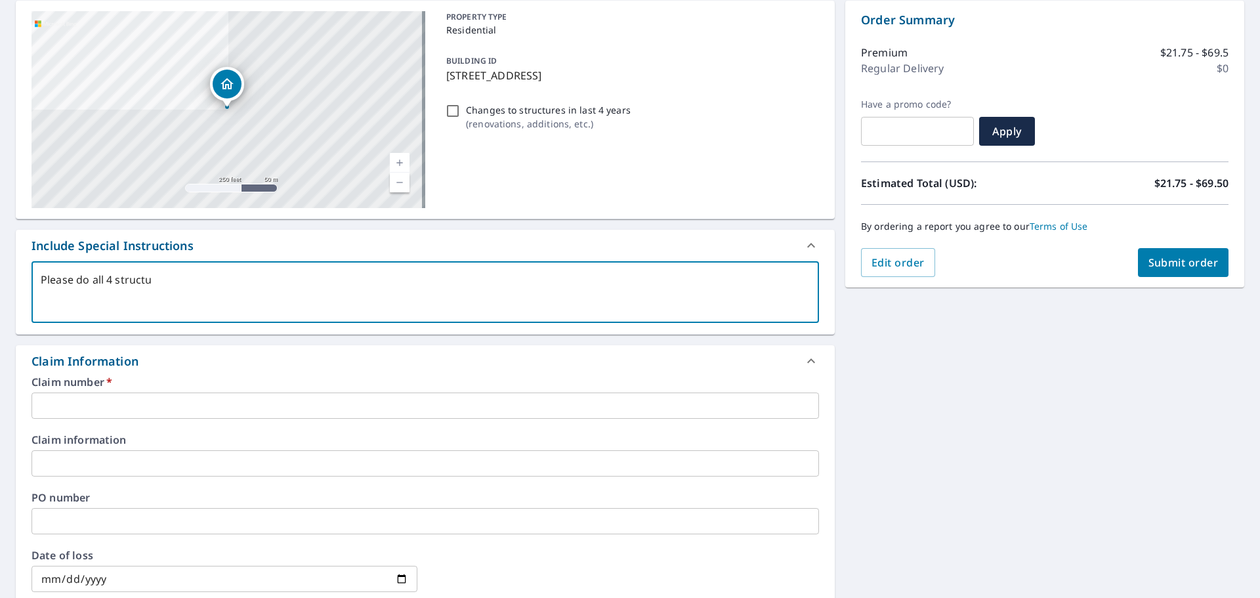
checkbox input "true"
type textarea "Please do all 4 structure"
type textarea "x"
checkbox input "true"
type textarea "Please do all 4 structures"
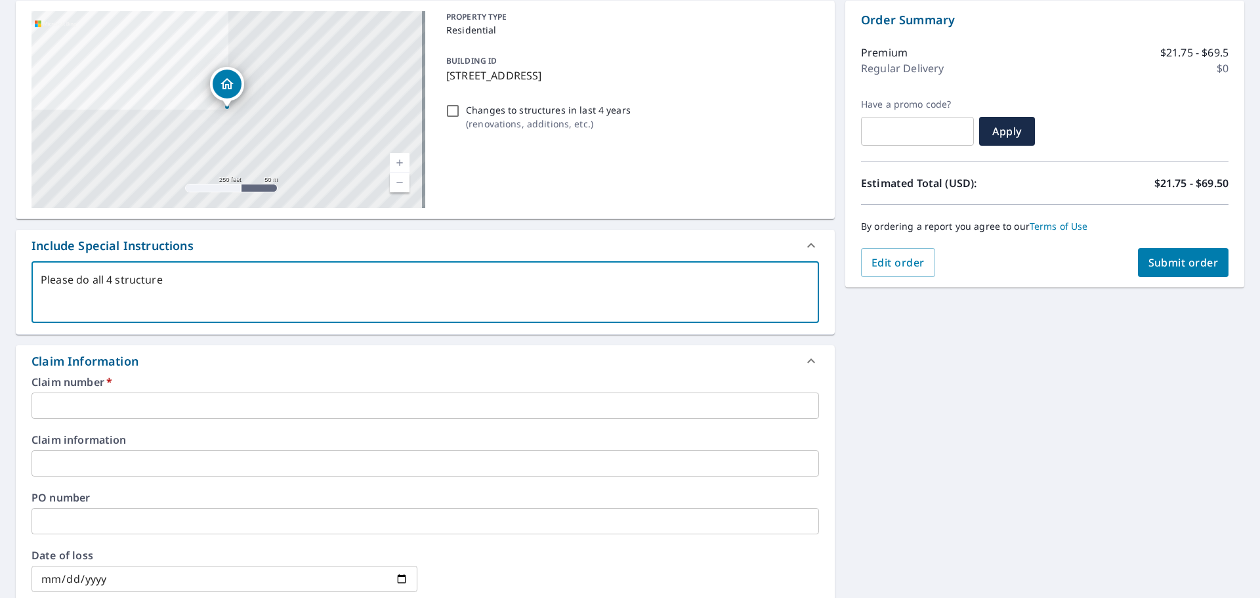
type textarea "x"
checkbox input "true"
type textarea "Please do all 4 structures"
type textarea "x"
checkbox input "true"
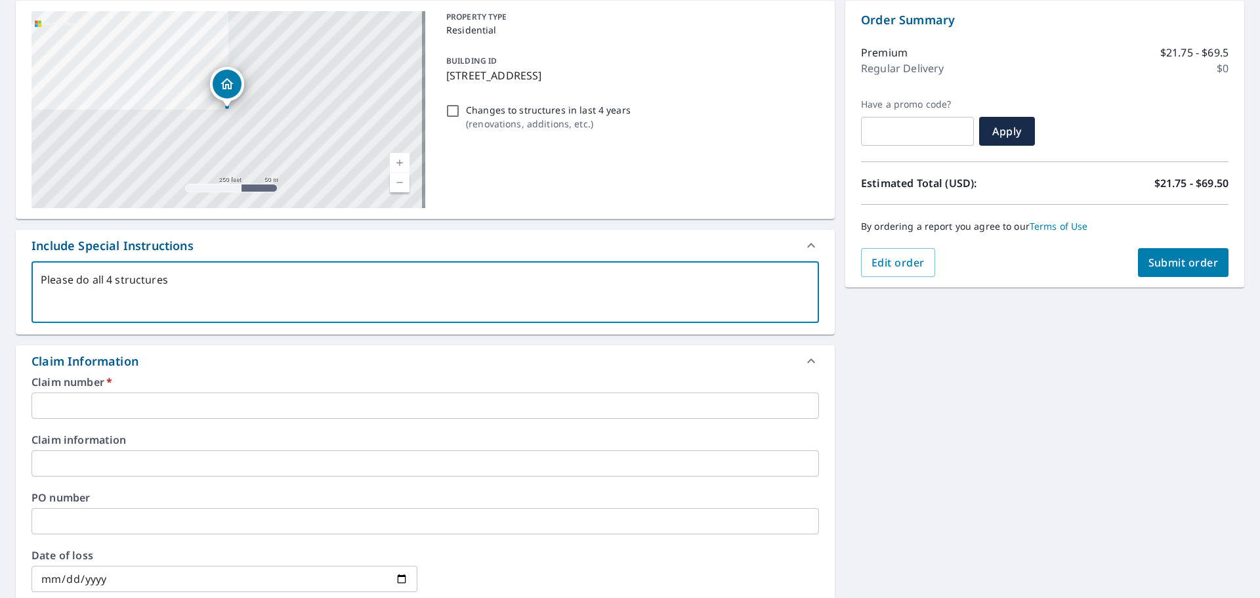
type textarea "Please do all 4 structures o"
type textarea "x"
checkbox input "true"
type textarea "Please do all 4 structures on"
type textarea "x"
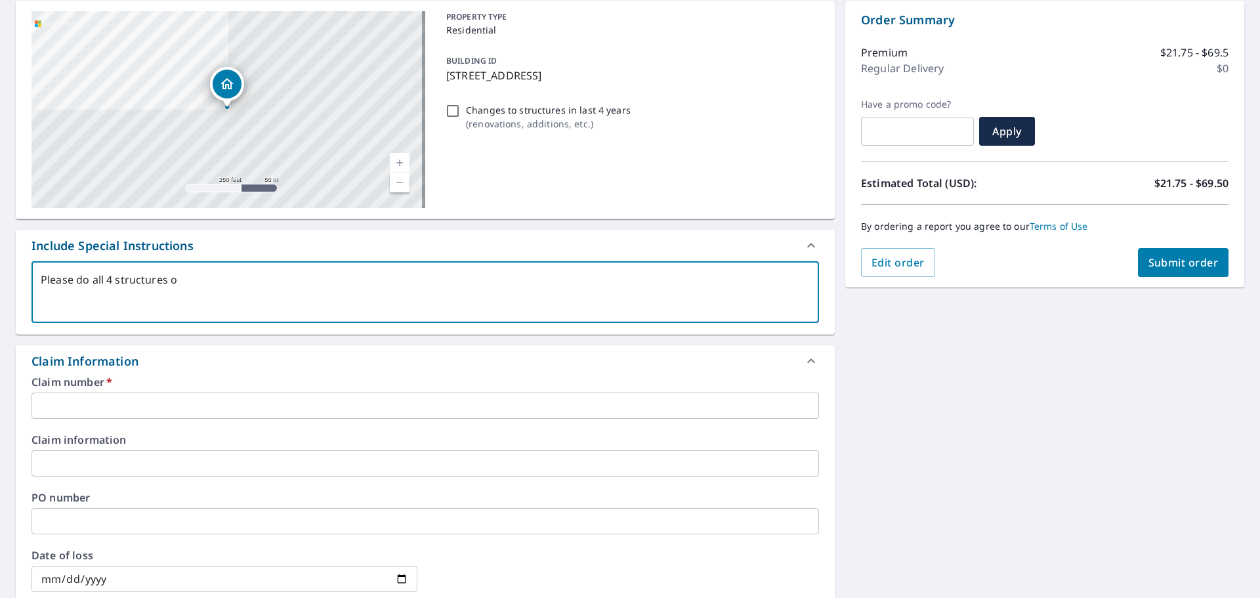
checkbox input "true"
type textarea "Please do all 4 structures on"
type textarea "x"
checkbox input "true"
type textarea "Please do all 4 structures on p"
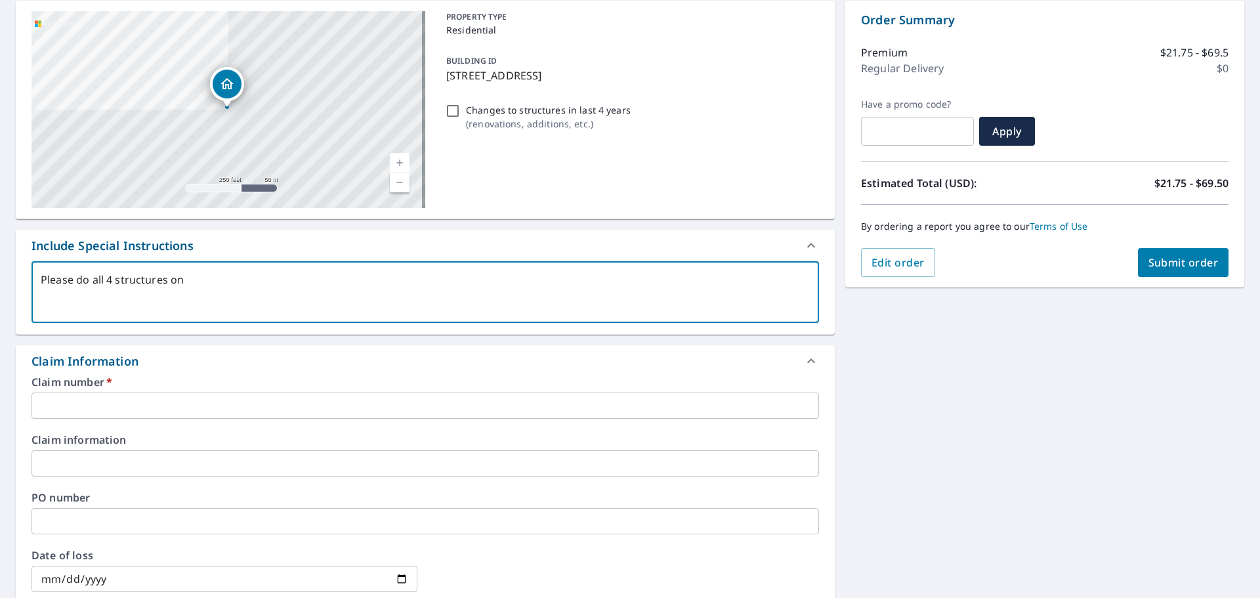
type textarea "x"
checkbox input "true"
type textarea "Please do all 4 structures on pr"
type textarea "x"
checkbox input "true"
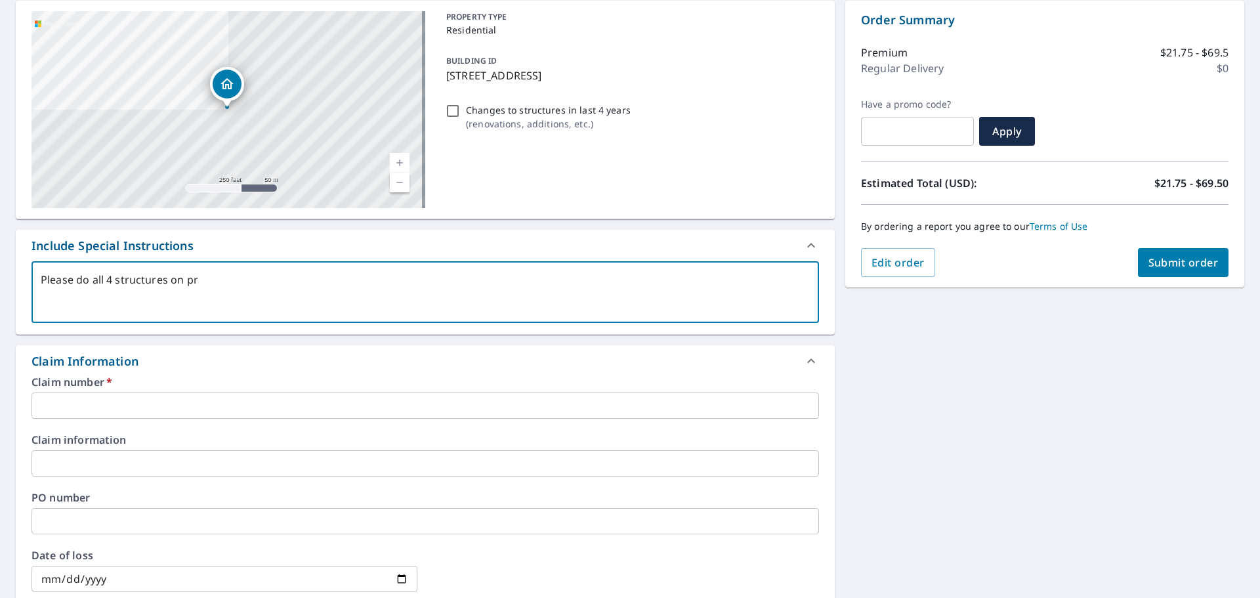
type textarea "Please do all 4 structures on pro"
type textarea "x"
checkbox input "true"
type textarea "Please do all 4 structures on prop"
type textarea "x"
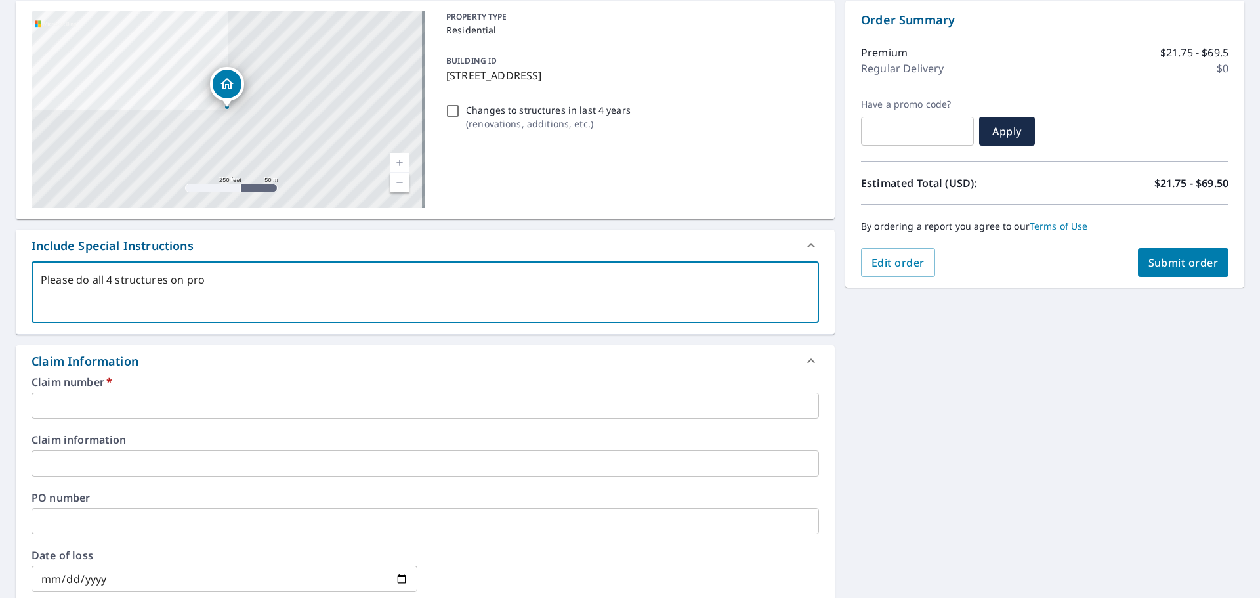
checkbox input "true"
type textarea "Please do all 4 structures on prope"
type textarea "x"
checkbox input "true"
type textarea "Please do all 4 structures on proper"
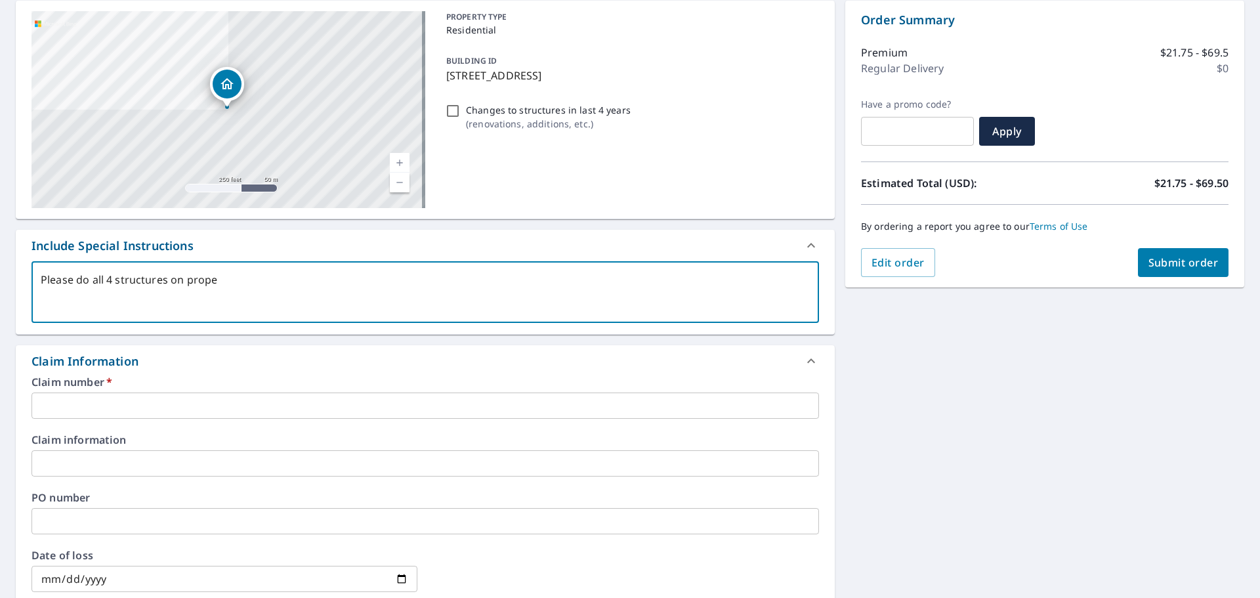
type textarea "x"
checkbox input "true"
type textarea "Please do all 4 structures on propert"
type textarea "x"
checkbox input "true"
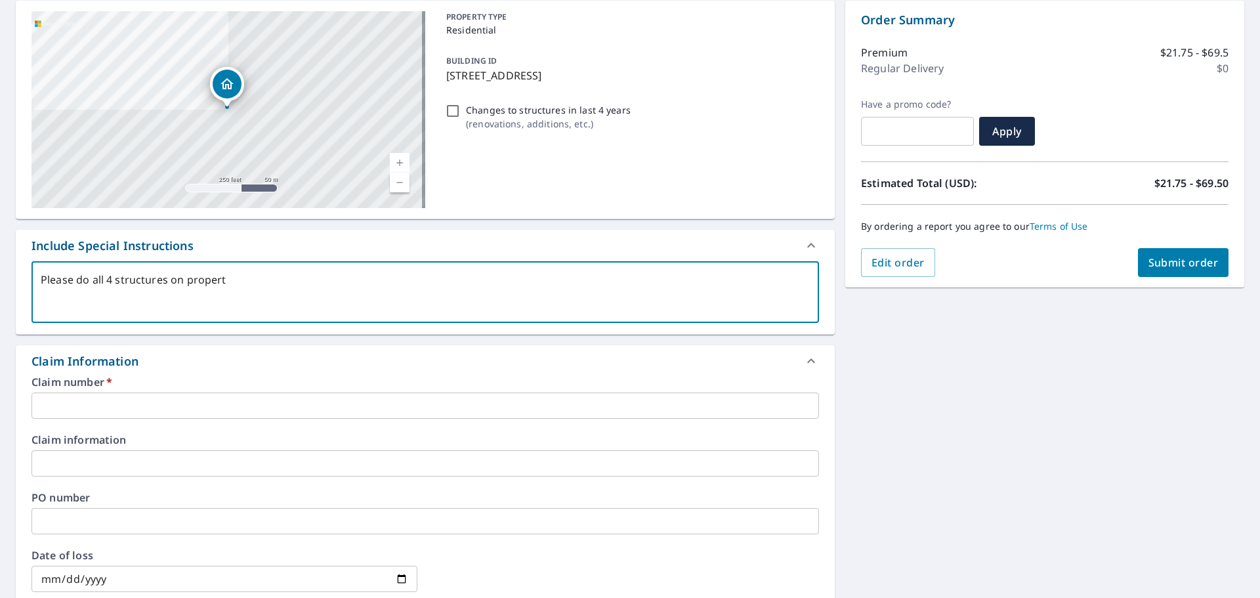
type textarea "Please do all 4 structures on property"
type textarea "x"
checkbox input "true"
type textarea "Please do all 4 structures on property."
type textarea "x"
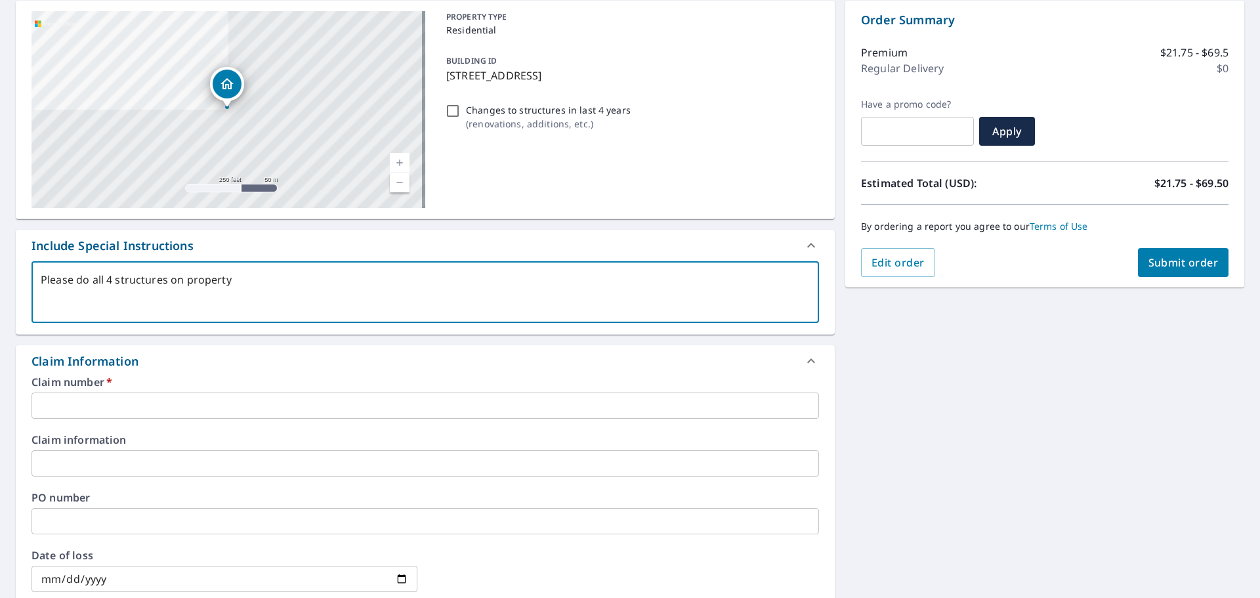
checkbox input "true"
type textarea "Please do all 4 structures on property."
type textarea "x"
checkbox input "true"
type textarea "Please do all 4 structures on property. I"
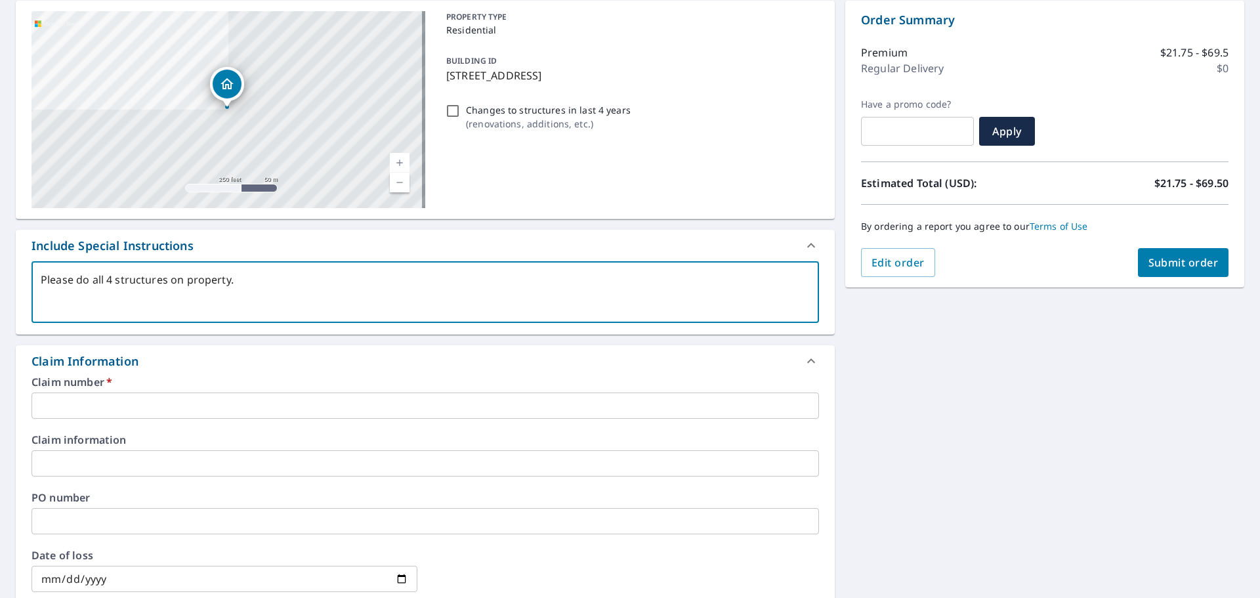
type textarea "x"
checkbox input "true"
type textarea "Please do all 4 structures on property. I"
type textarea "x"
checkbox input "true"
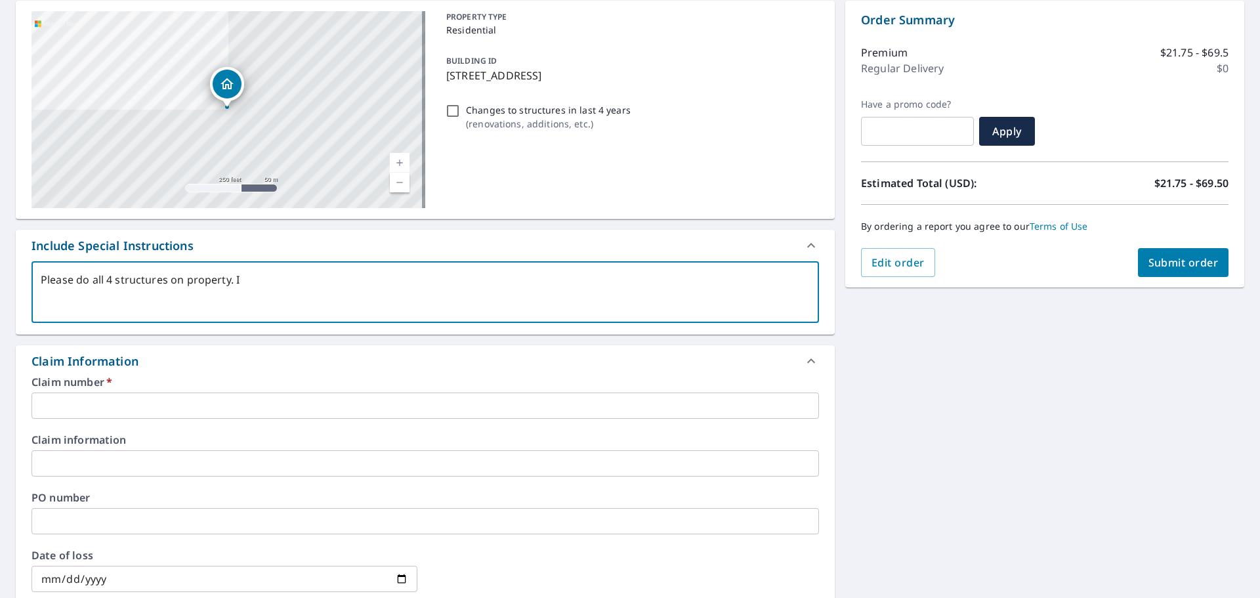
type textarea "Please do all 4 structures on property. I c"
type textarea "x"
checkbox input "true"
type textarea "Please do all 4 structures on property. I can"
type textarea "x"
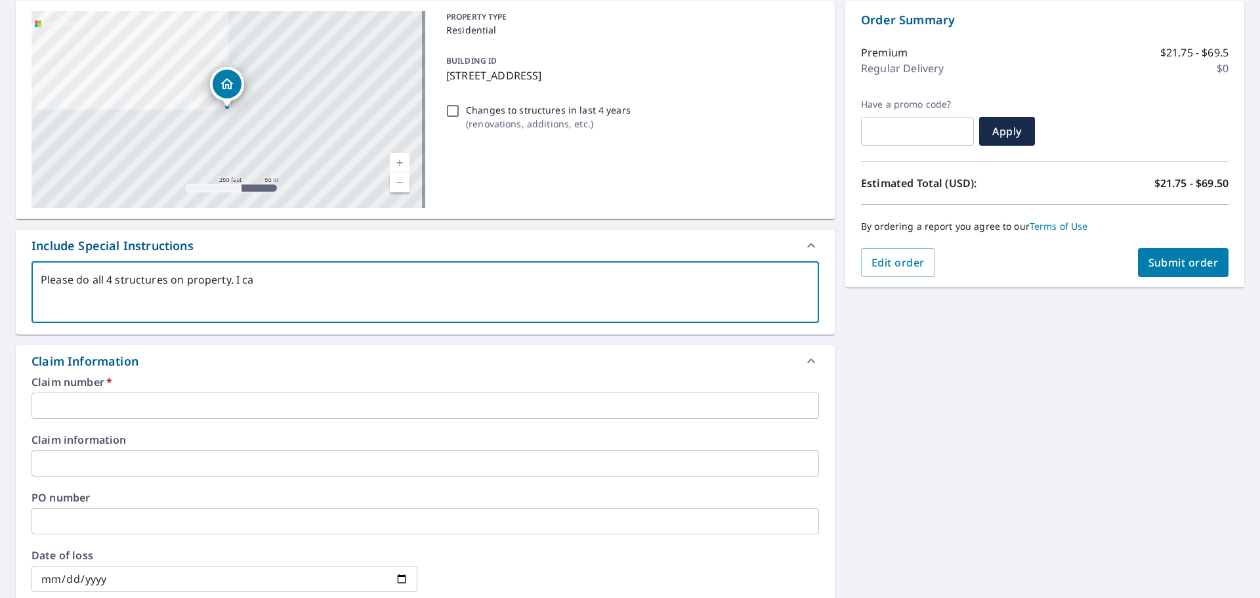
checkbox input "true"
type textarea "Please do all 4 structures on property. I can"
type textarea "x"
checkbox input "true"
type textarea "Please do all 4 structures on property. I can P"
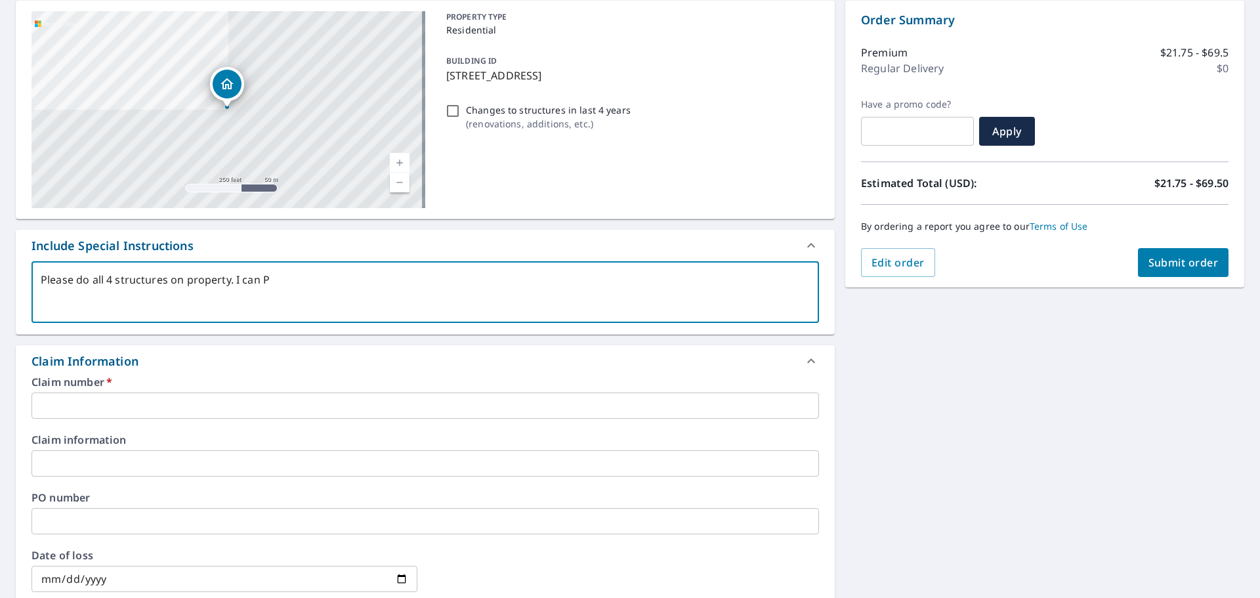
type textarea "x"
checkbox input "true"
type textarea "Please do all 4 structures on property. I can Pr"
type textarea "x"
checkbox input "true"
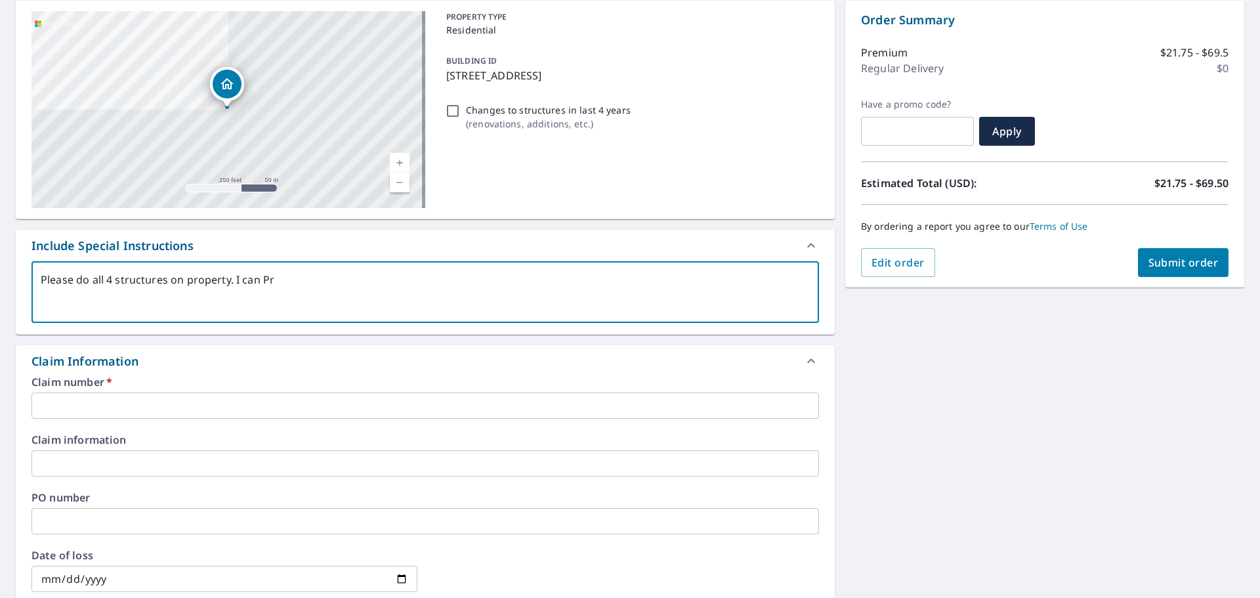
type textarea "Please do all 4 structures on property. I can P"
type textarea "x"
checkbox input "true"
type textarea "Please do all 4 structures on property. I can"
type textarea "x"
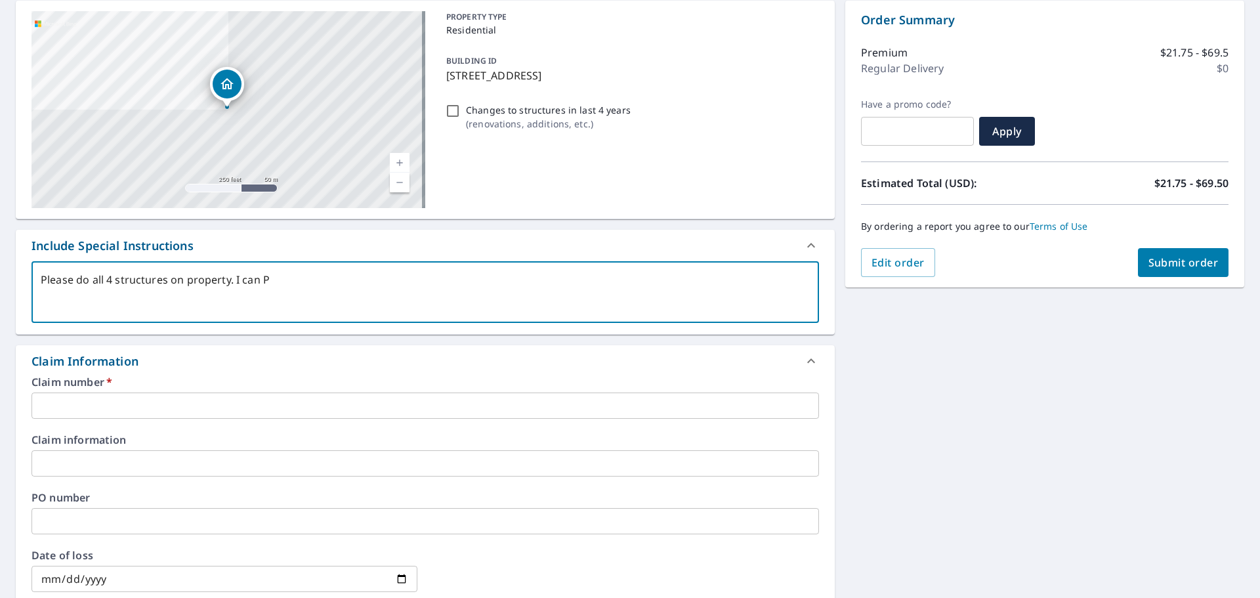
checkbox input "true"
type textarea "Please do all 4 structures on property. I can p"
type textarea "x"
checkbox input "true"
type textarea "Please do all 4 structures on property. I can pr"
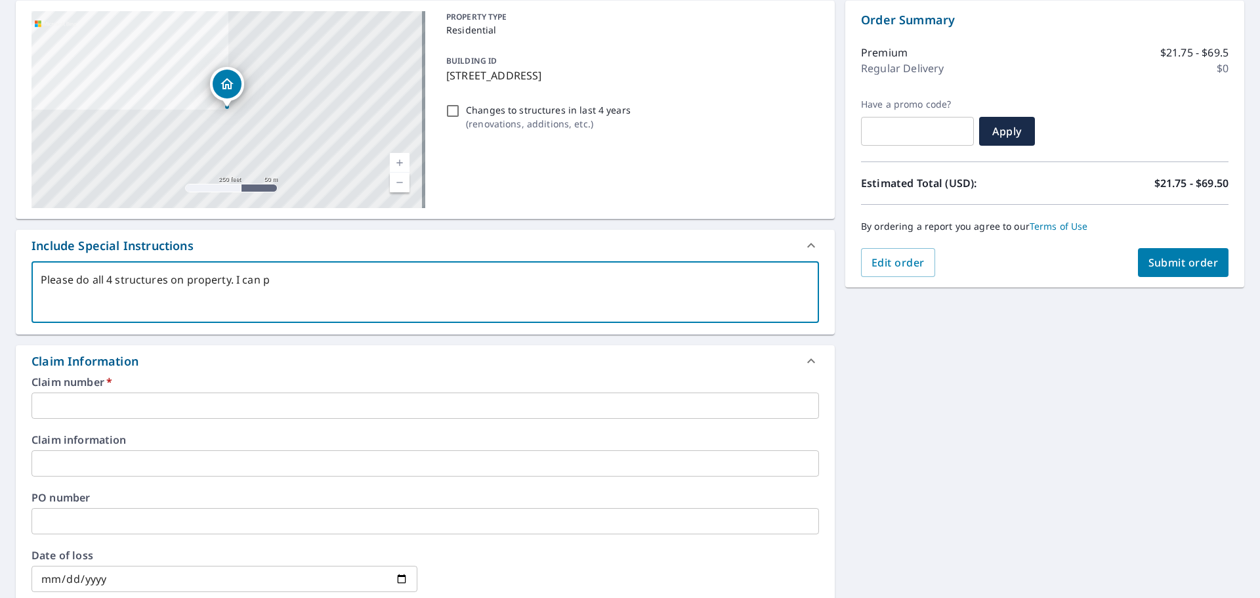
type textarea "x"
checkbox input "true"
type textarea "Please do all 4 structures on property. I can pro"
type textarea "x"
checkbox input "true"
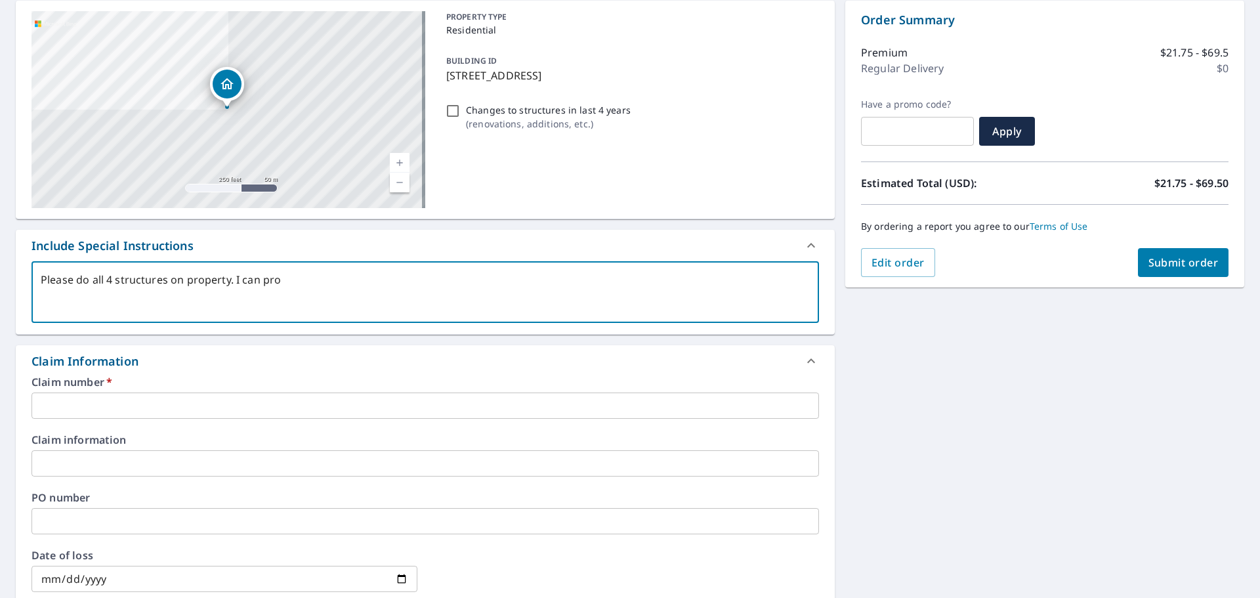
type textarea "Please do all 4 structures on property. I can prov"
type textarea "x"
checkbox input "true"
type textarea "Please do all 4 structures on property. I can provi"
type textarea "x"
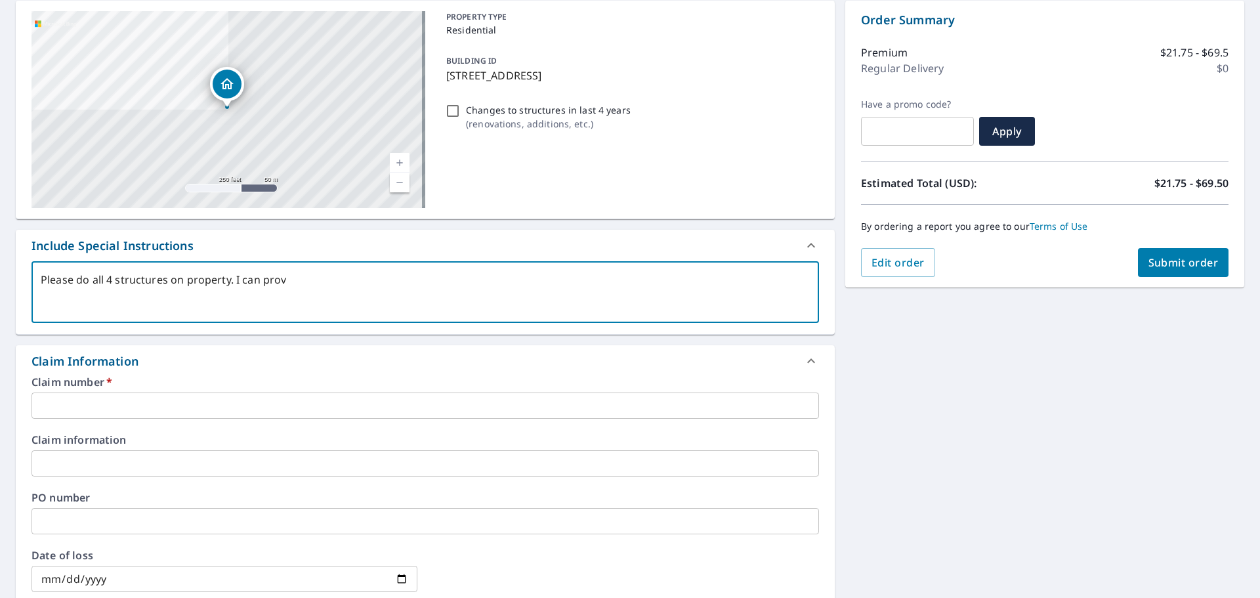
checkbox input "true"
type textarea "Please do all 4 structures on property. I can provid"
type textarea "x"
checkbox input "true"
type textarea "Please do all 4 structures on property. I can provide"
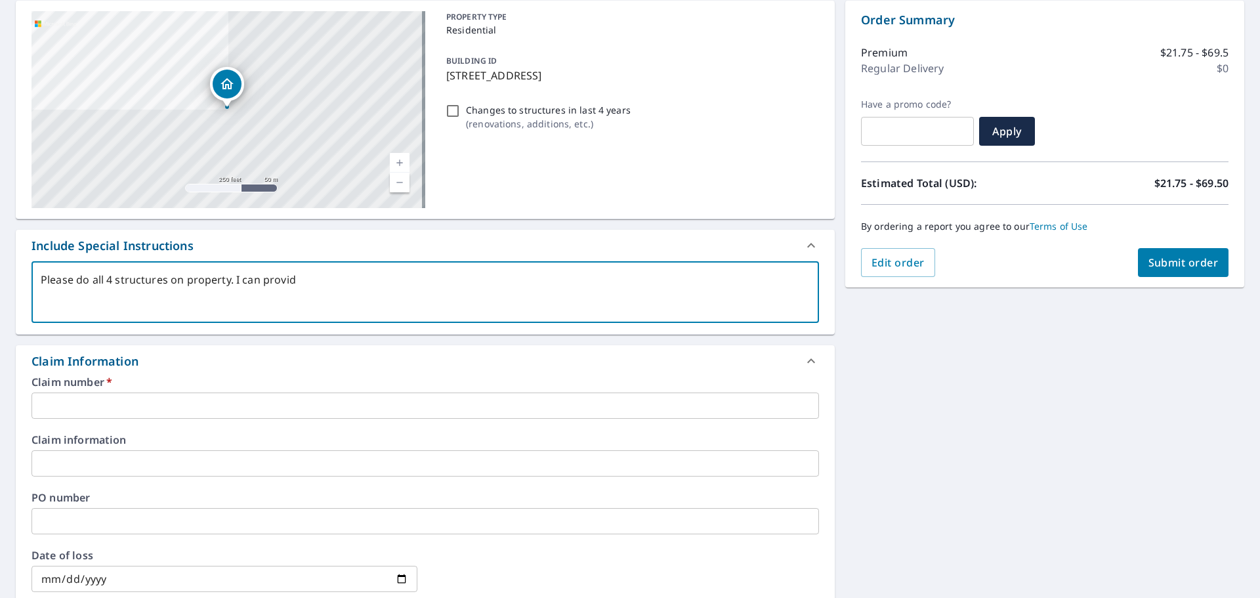
type textarea "x"
checkbox input "true"
type textarea "Please do all 4 structures on property. I can provide"
type textarea "x"
checkbox input "true"
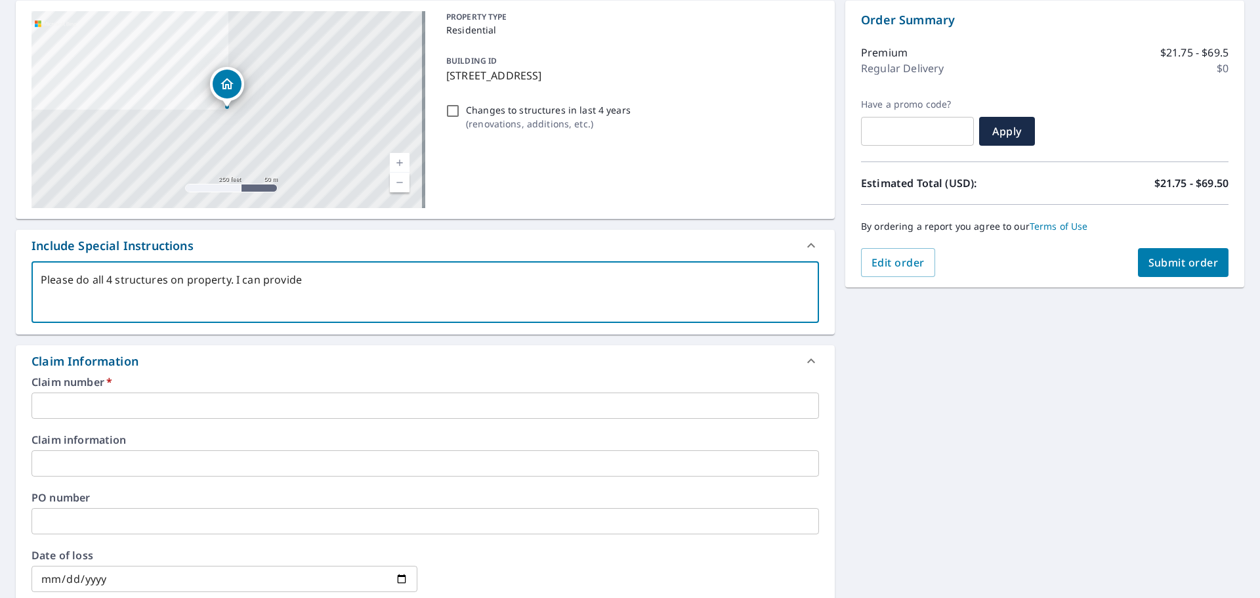
type textarea "Please do all 4 structures on property. I can provide a"
type textarea "x"
checkbox input "true"
type textarea "Please do all 4 structures on property. I can provide a"
type textarea "x"
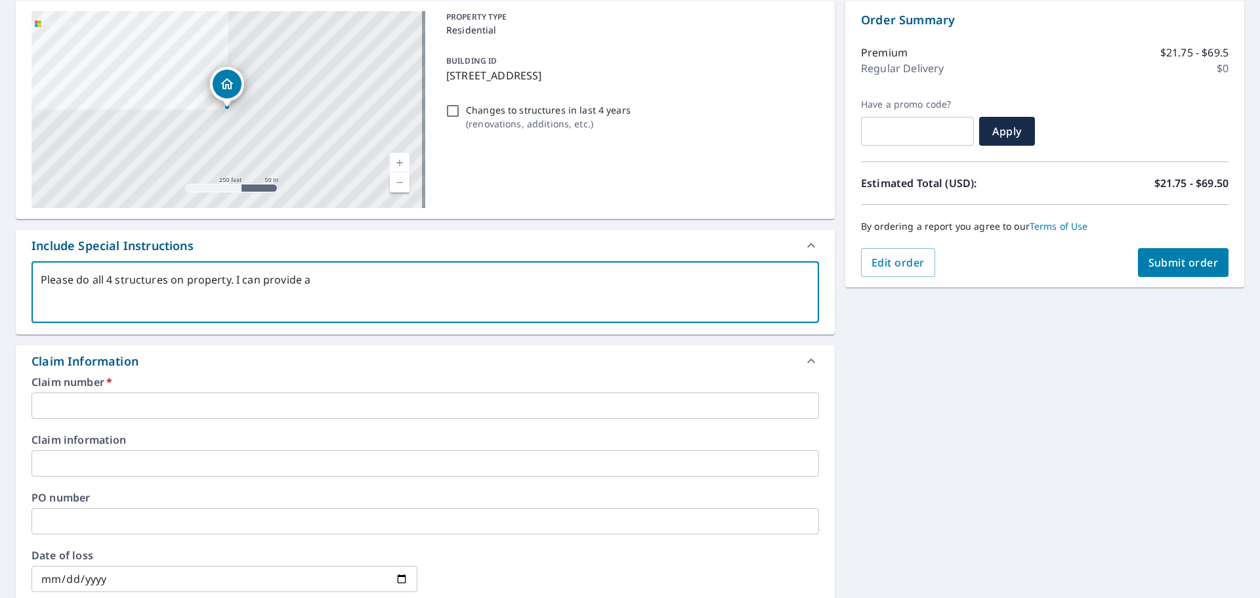
checkbox input "true"
type textarea "Please do all 4 structures on property. I can provide a p"
type textarea "x"
checkbox input "true"
type textarea "Please do all 4 structures on property. I can provide a pi"
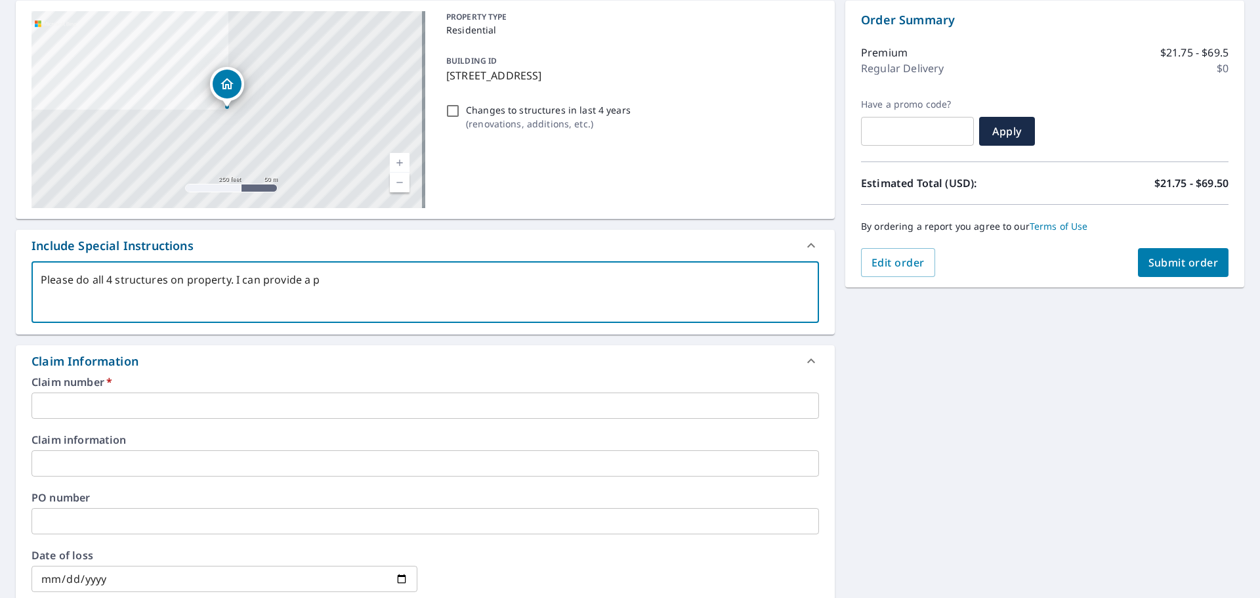
type textarea "x"
checkbox input "true"
type textarea "Please do all 4 structures on property. I can provide a pic"
type textarea "x"
checkbox input "true"
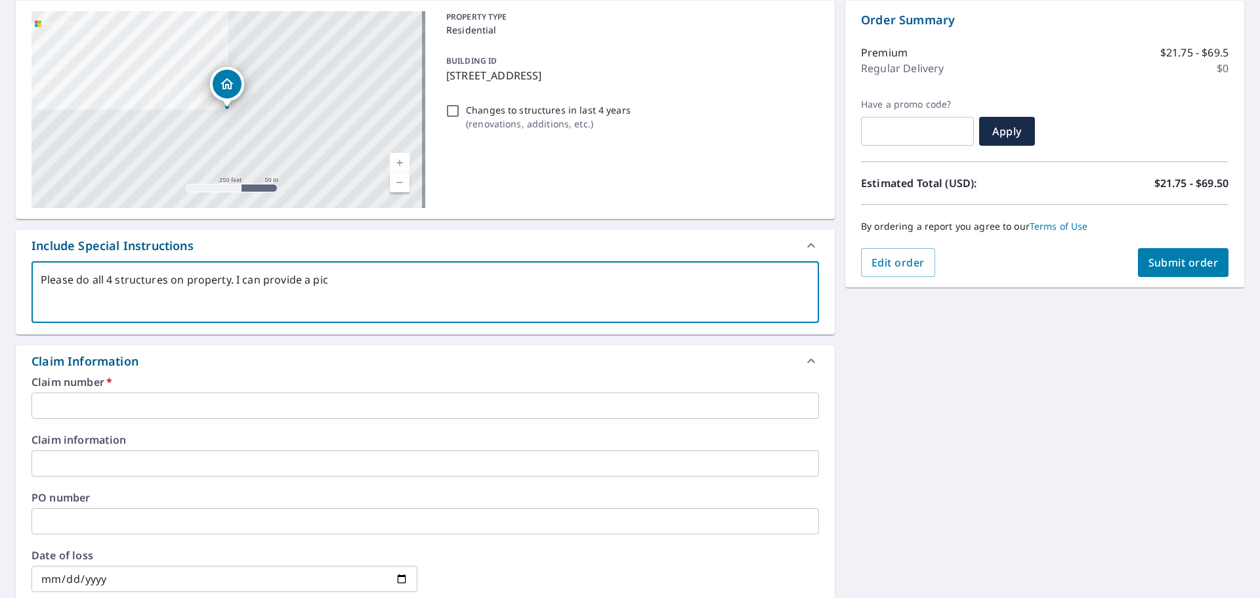
type textarea "Please do all 4 structures on property. I can provide a picr"
type textarea "x"
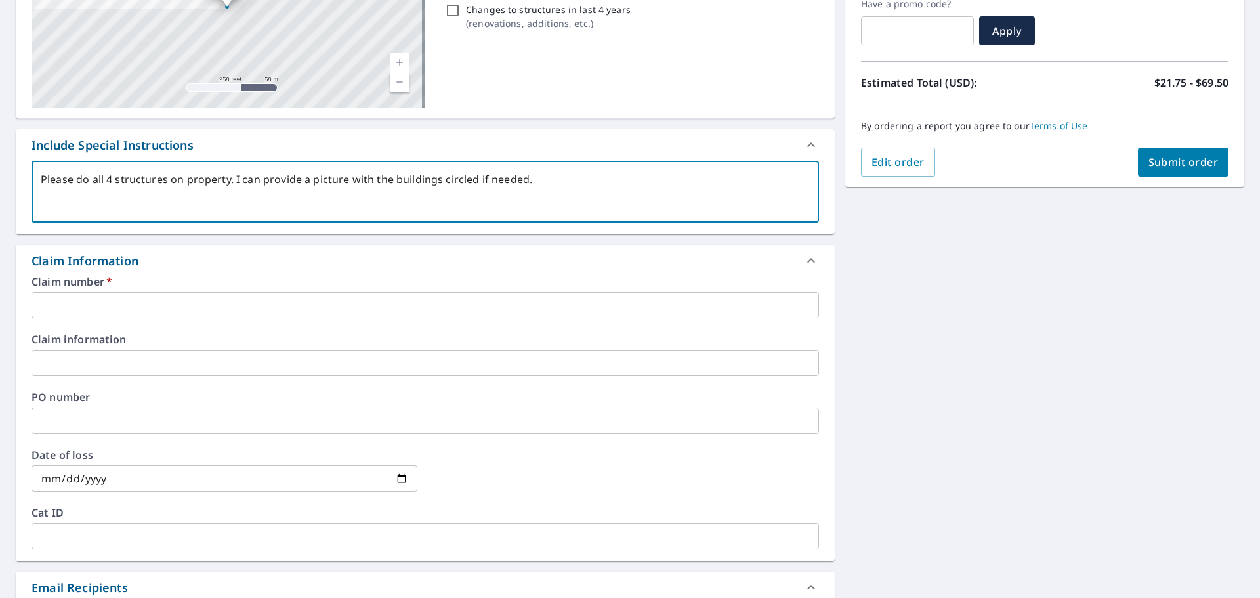
scroll to position [262, 0]
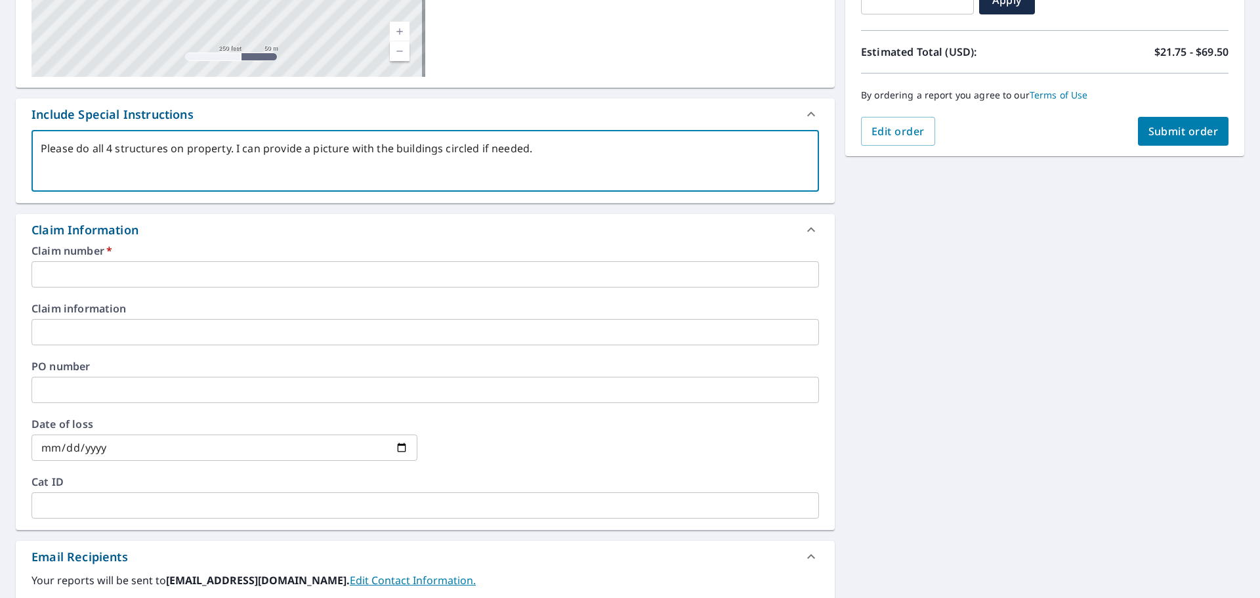
click at [258, 273] on input "text" at bounding box center [424, 274] width 787 height 26
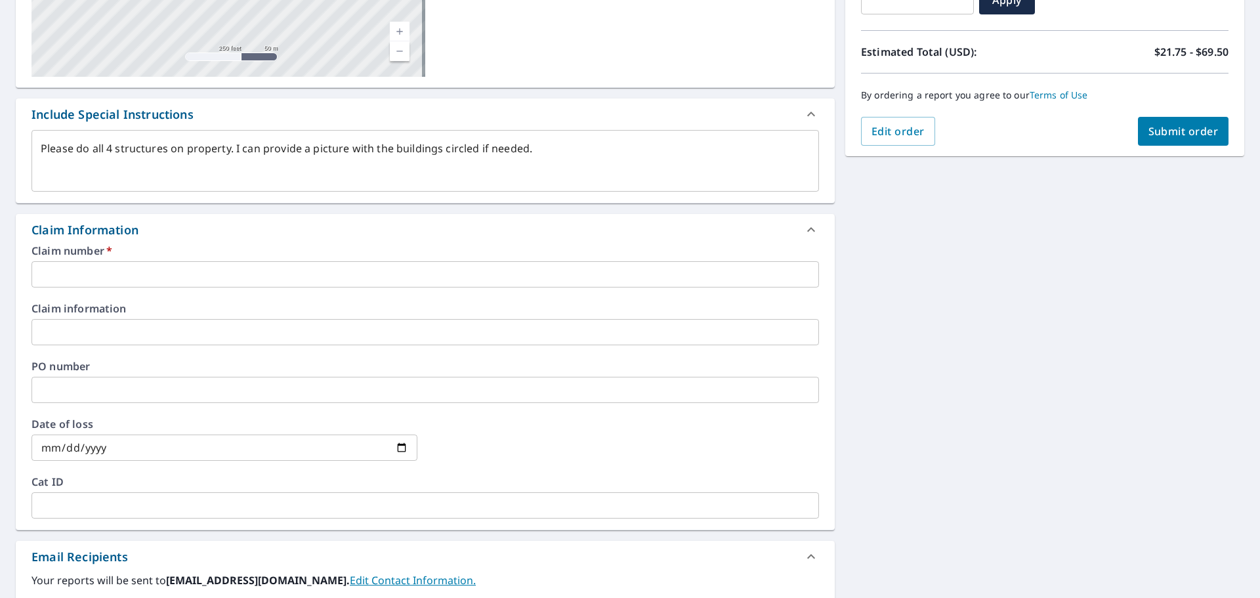
click at [143, 272] on input "text" at bounding box center [424, 274] width 787 height 26
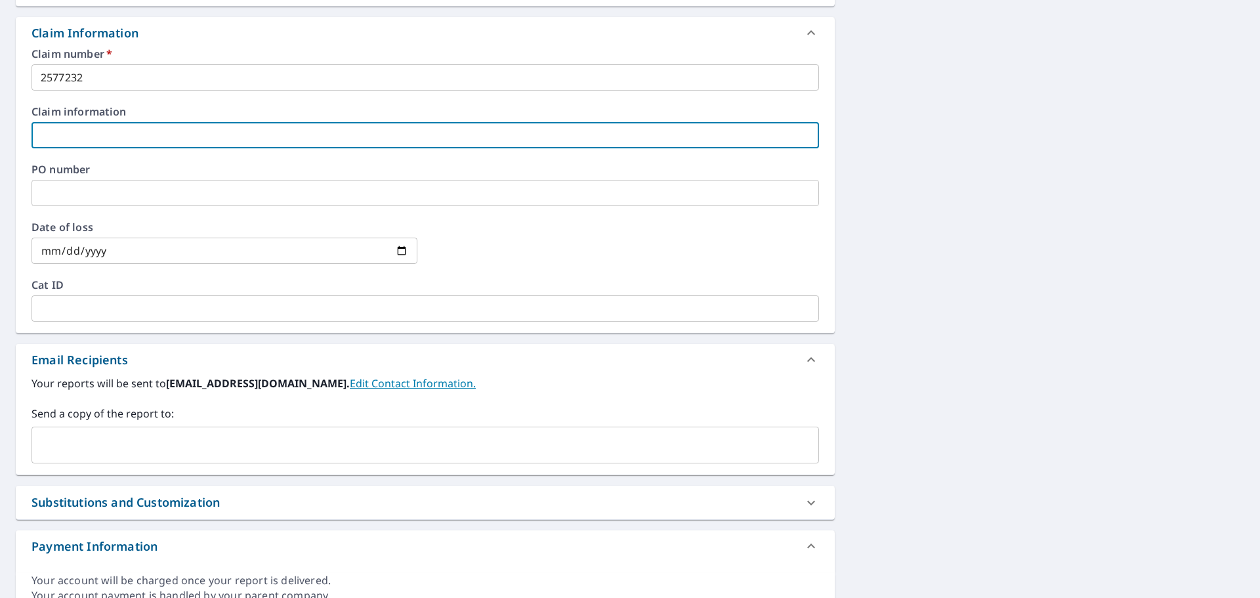
scroll to position [520, 0]
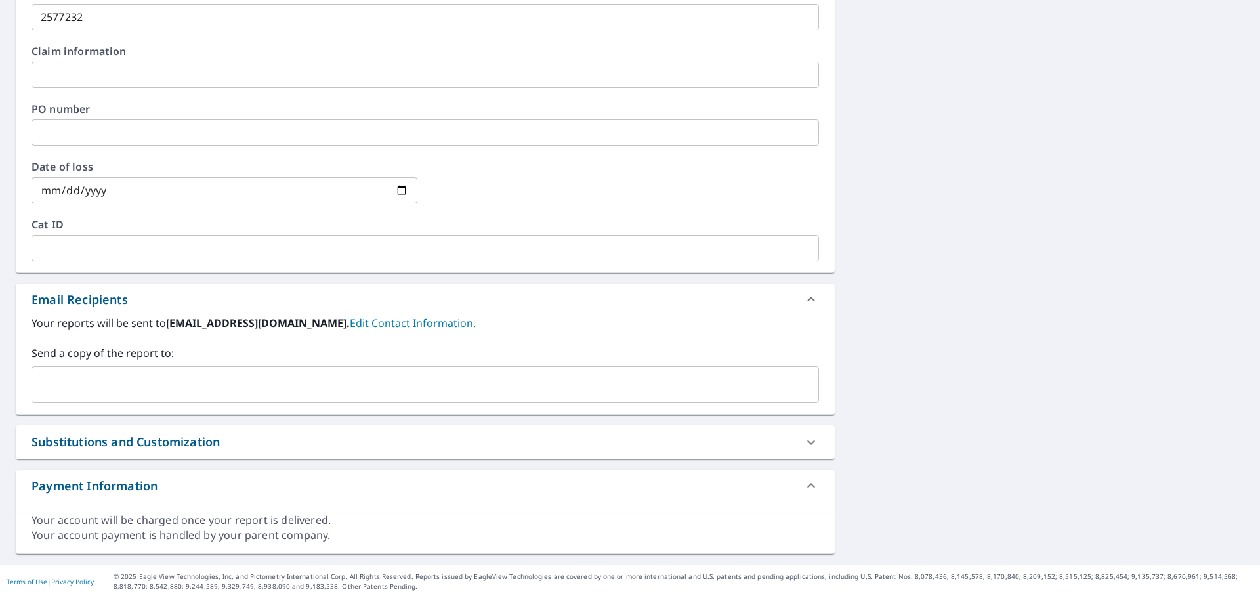
click at [130, 444] on div "Substitutions and Customization" at bounding box center [125, 442] width 188 height 18
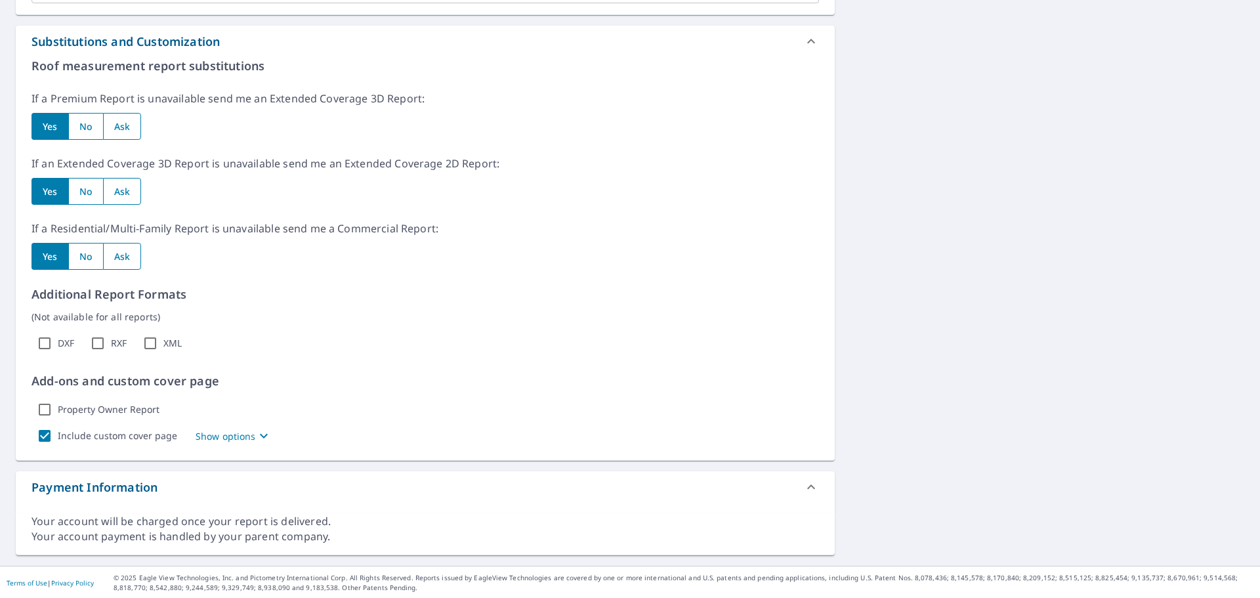
scroll to position [921, 0]
click at [249, 433] on p "Show options" at bounding box center [226, 435] width 60 height 14
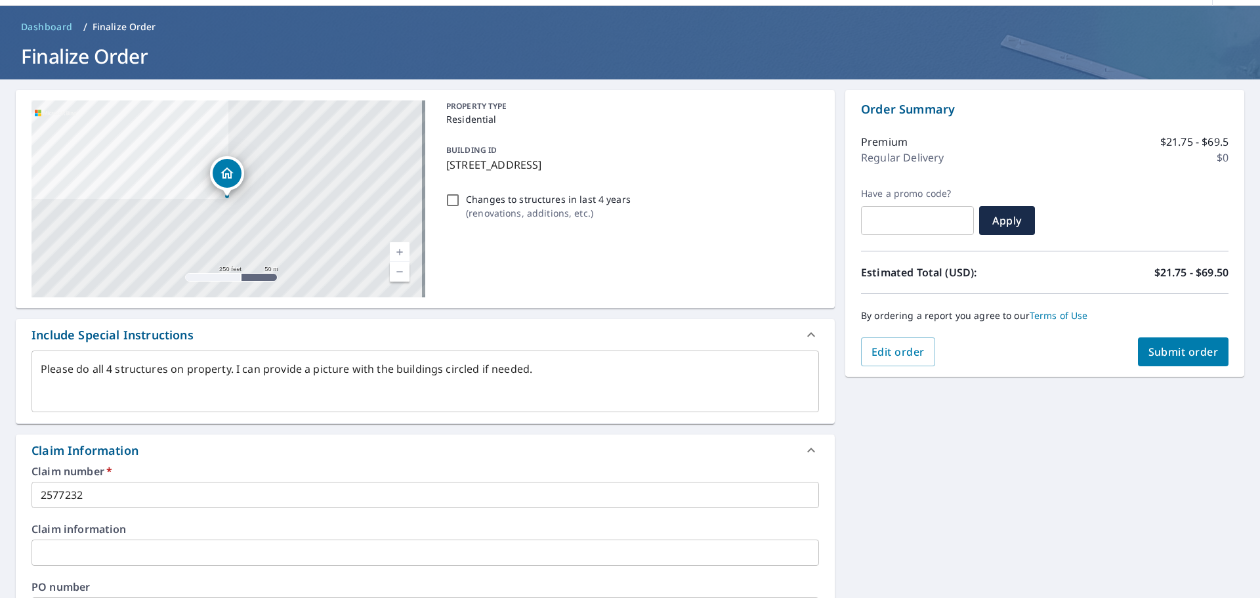
scroll to position [0, 0]
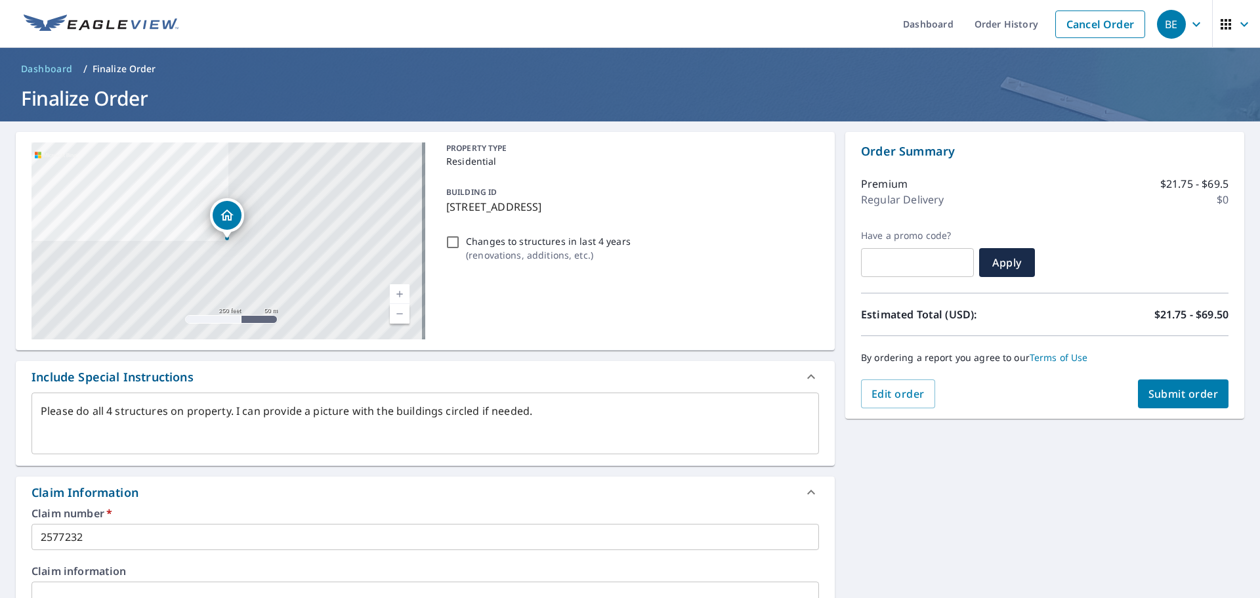
click at [1158, 388] on span "Submit order" at bounding box center [1183, 394] width 70 height 14
